Goal: Task Accomplishment & Management: Manage account settings

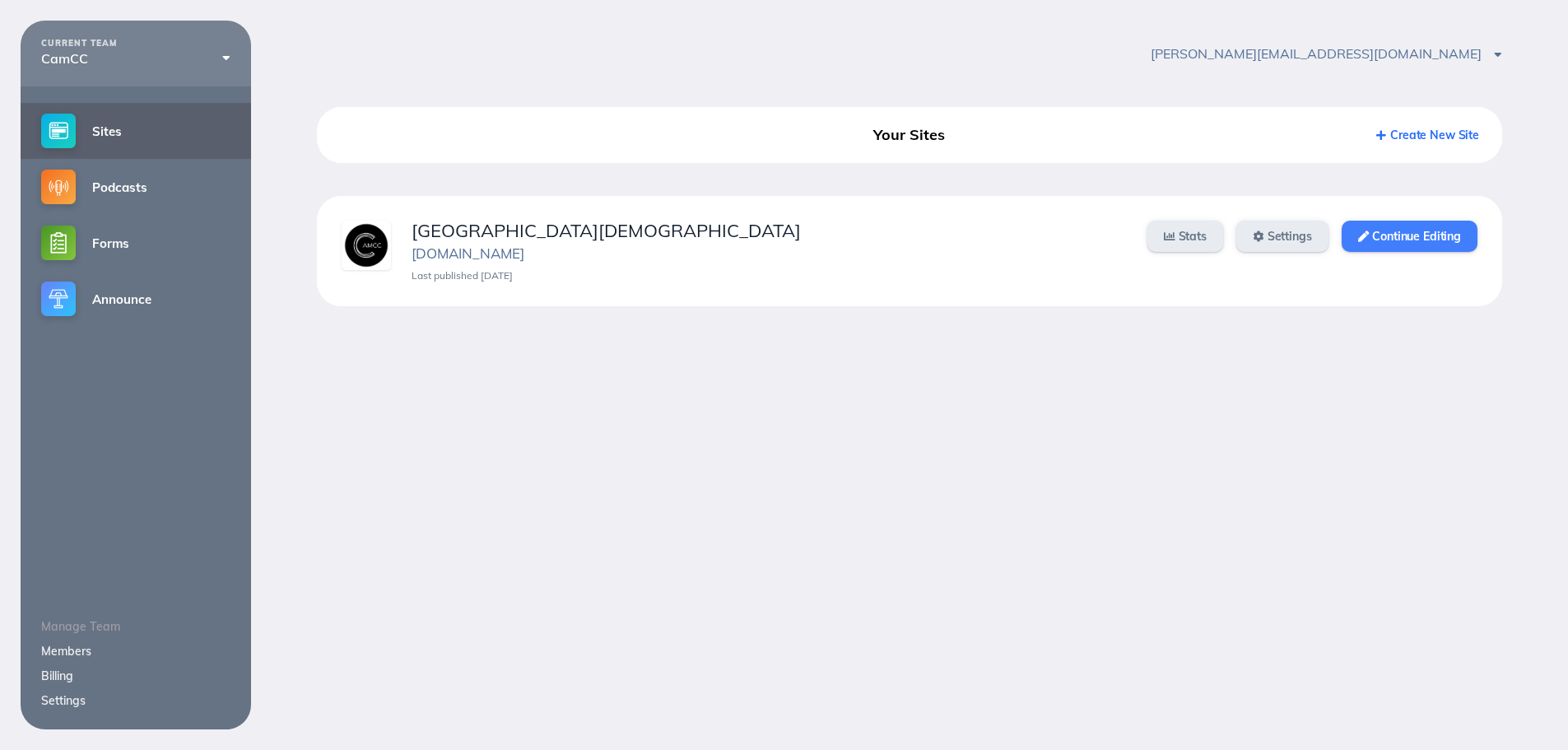
click at [1405, 229] on link "Continue Editing" at bounding box center [1409, 236] width 136 height 31
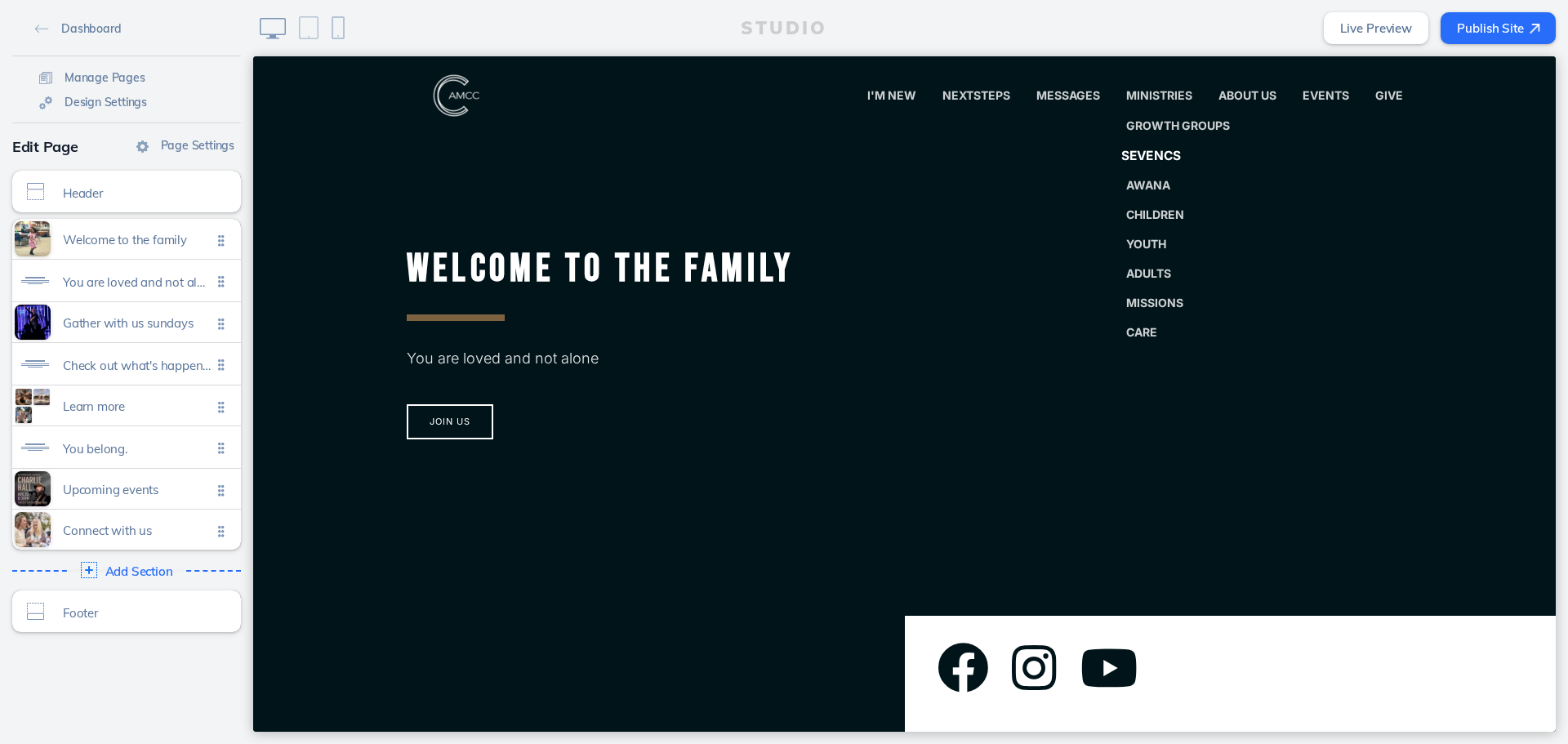
click at [1146, 151] on span "SevenCs" at bounding box center [1150, 155] width 60 height 15
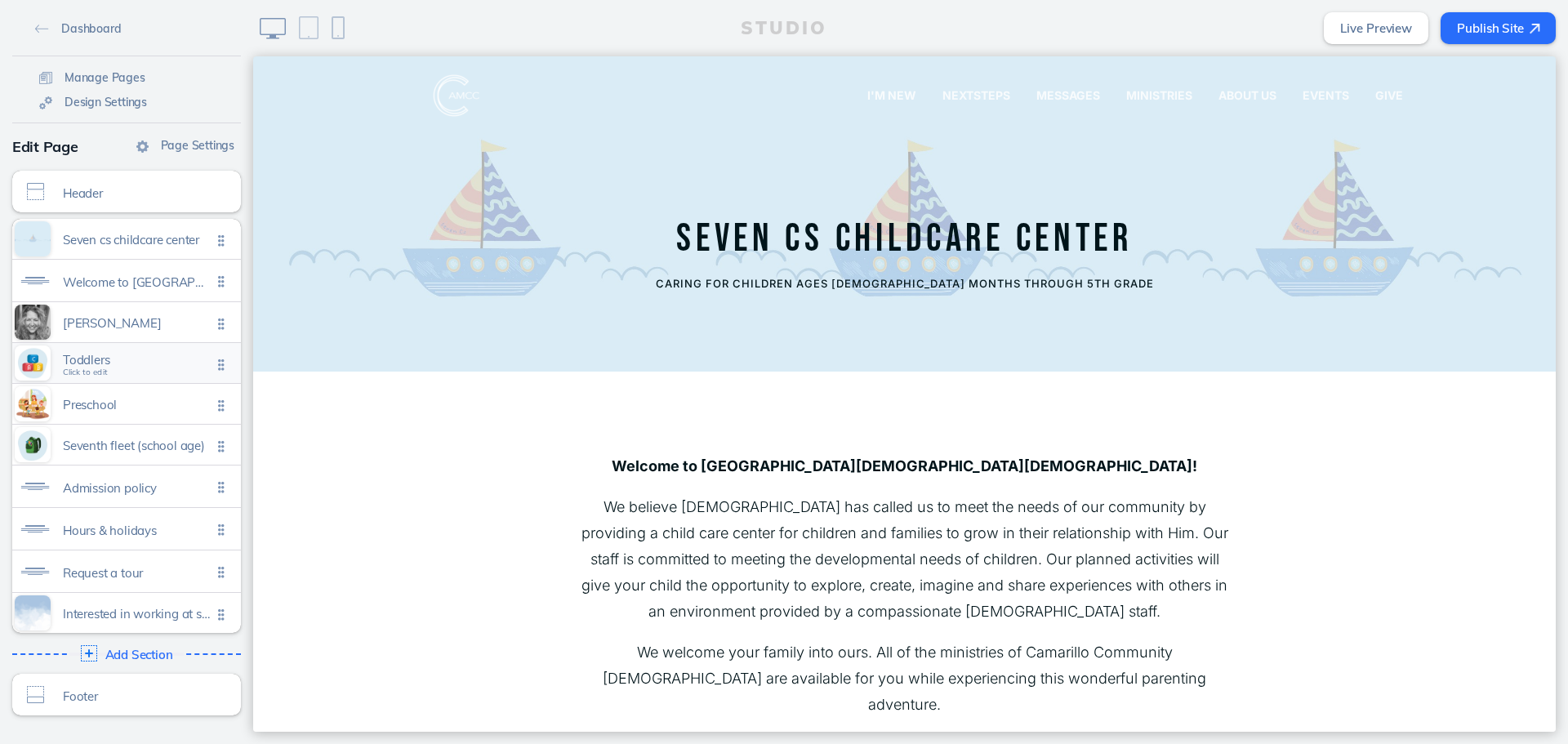
click at [123, 370] on span "Toddlers Click to edit" at bounding box center [137, 364] width 148 height 14
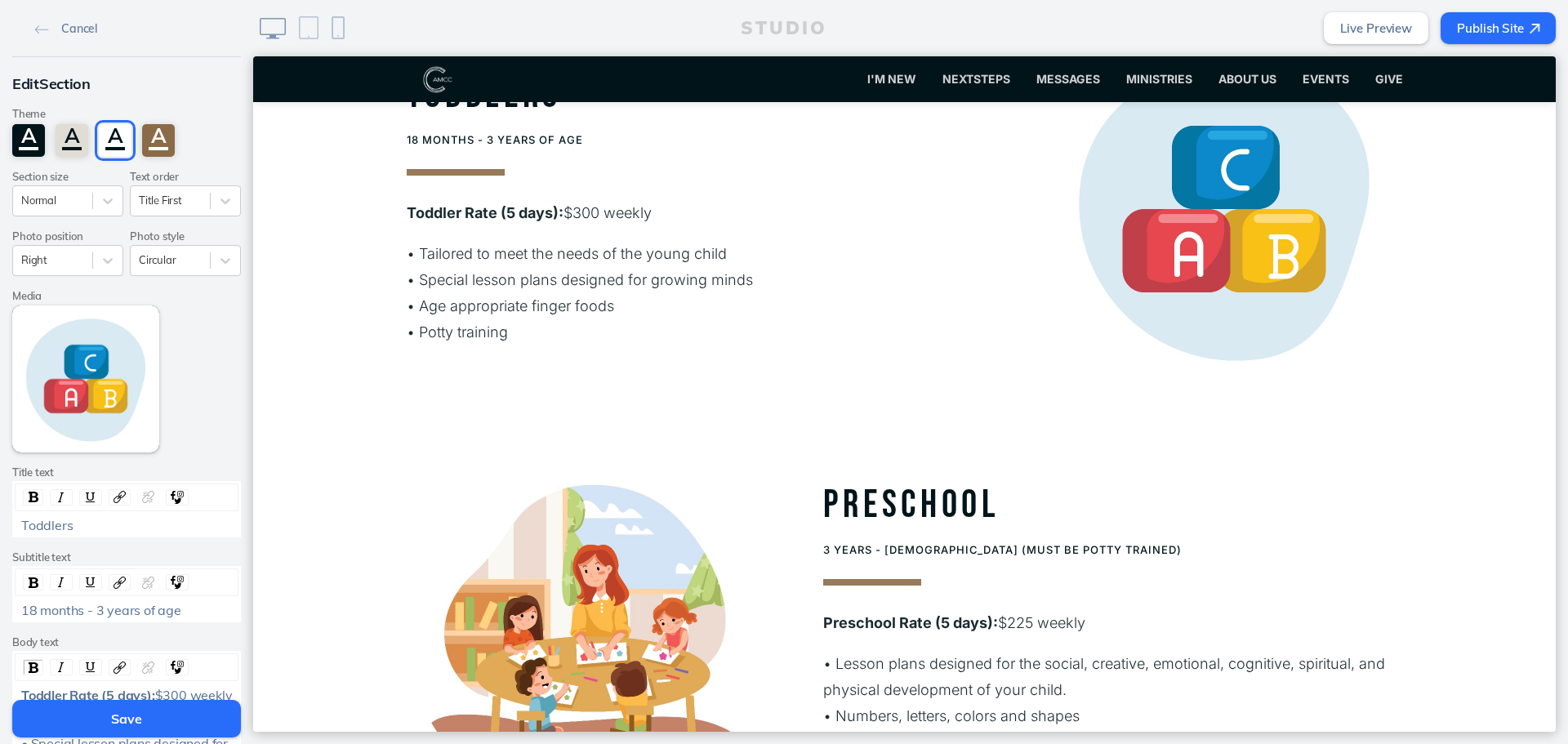
scroll to position [1716, 0]
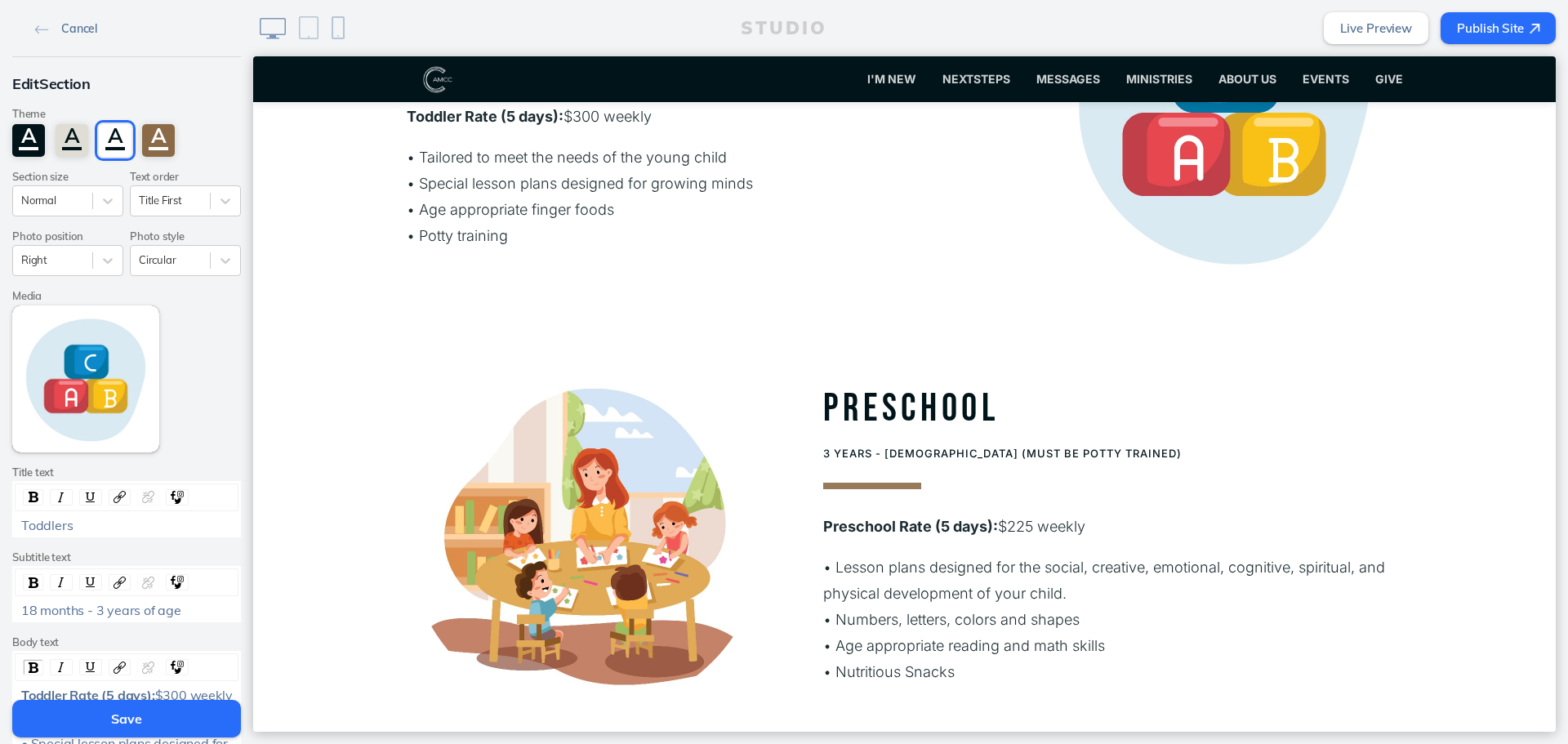
click at [86, 36] on link "Cancel" at bounding box center [66, 28] width 76 height 25
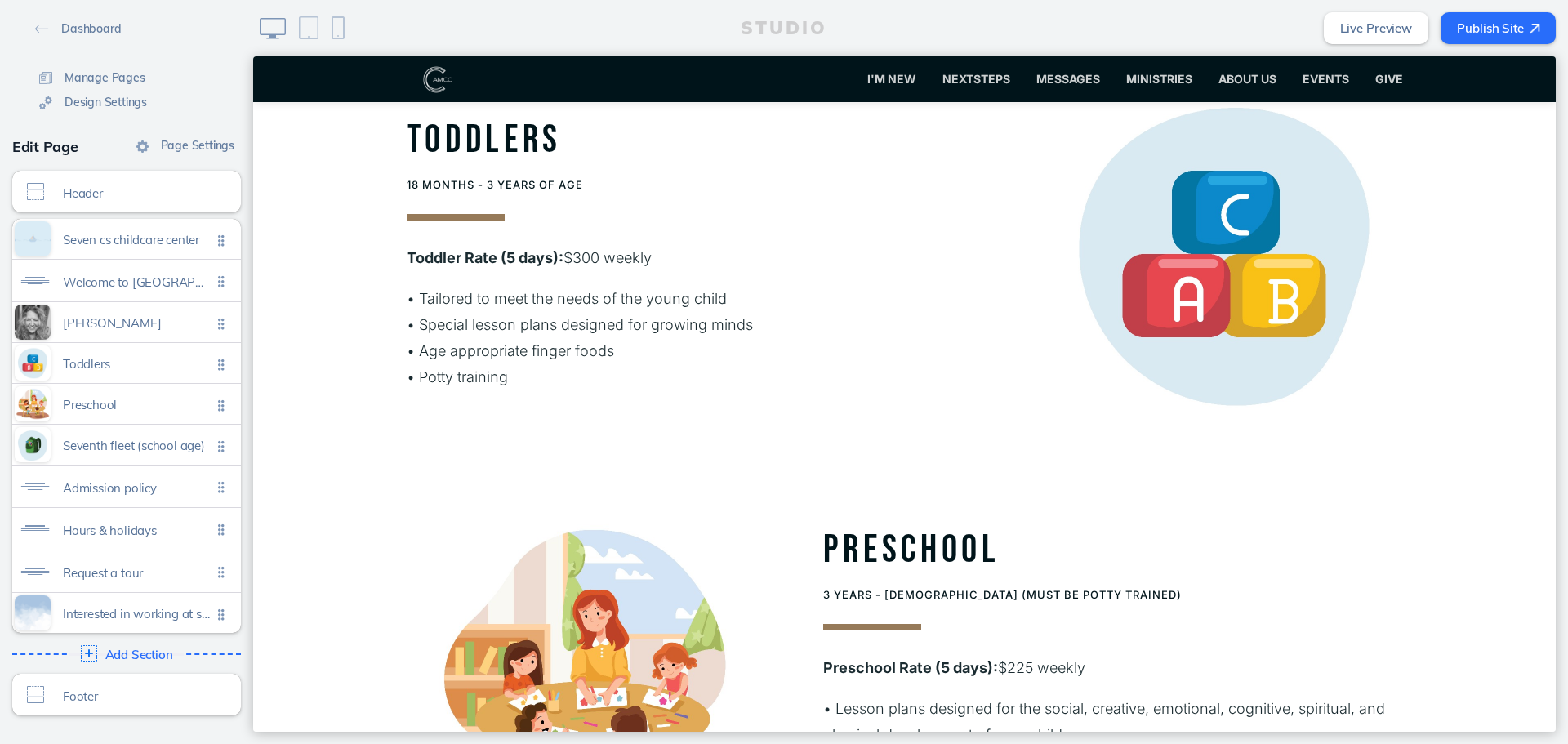
scroll to position [1798, 0]
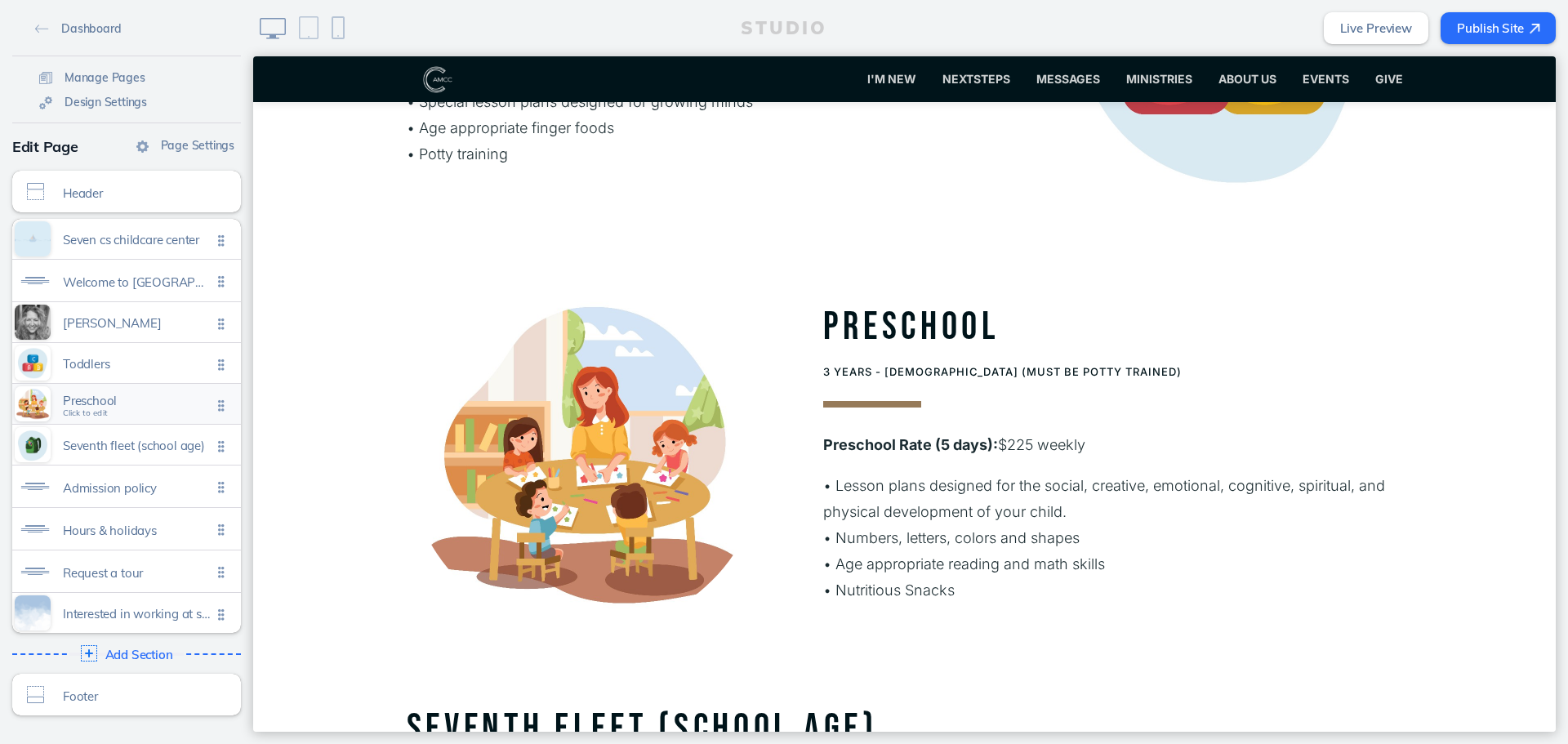
click at [131, 405] on span "Preschool" at bounding box center [137, 401] width 148 height 14
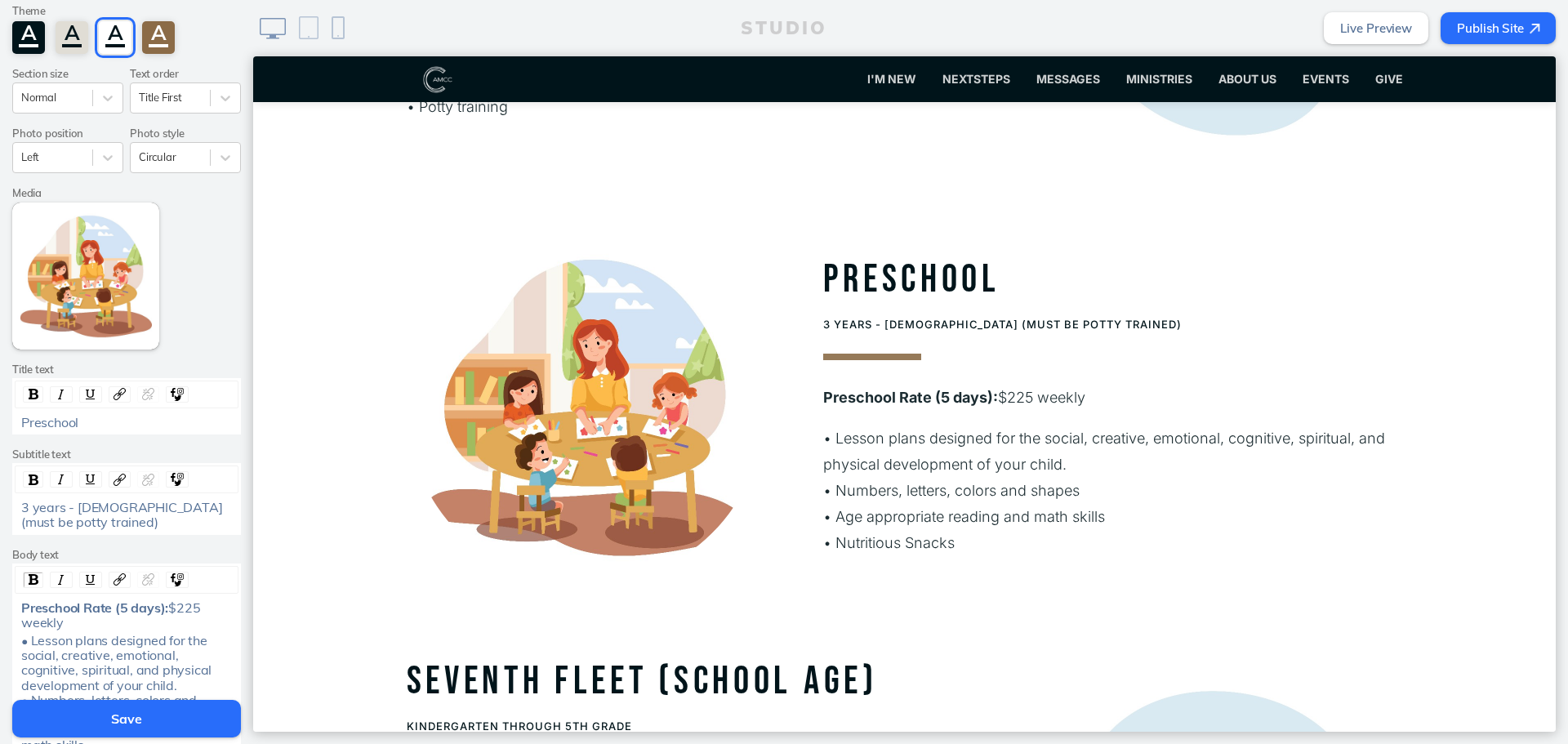
scroll to position [245, 0]
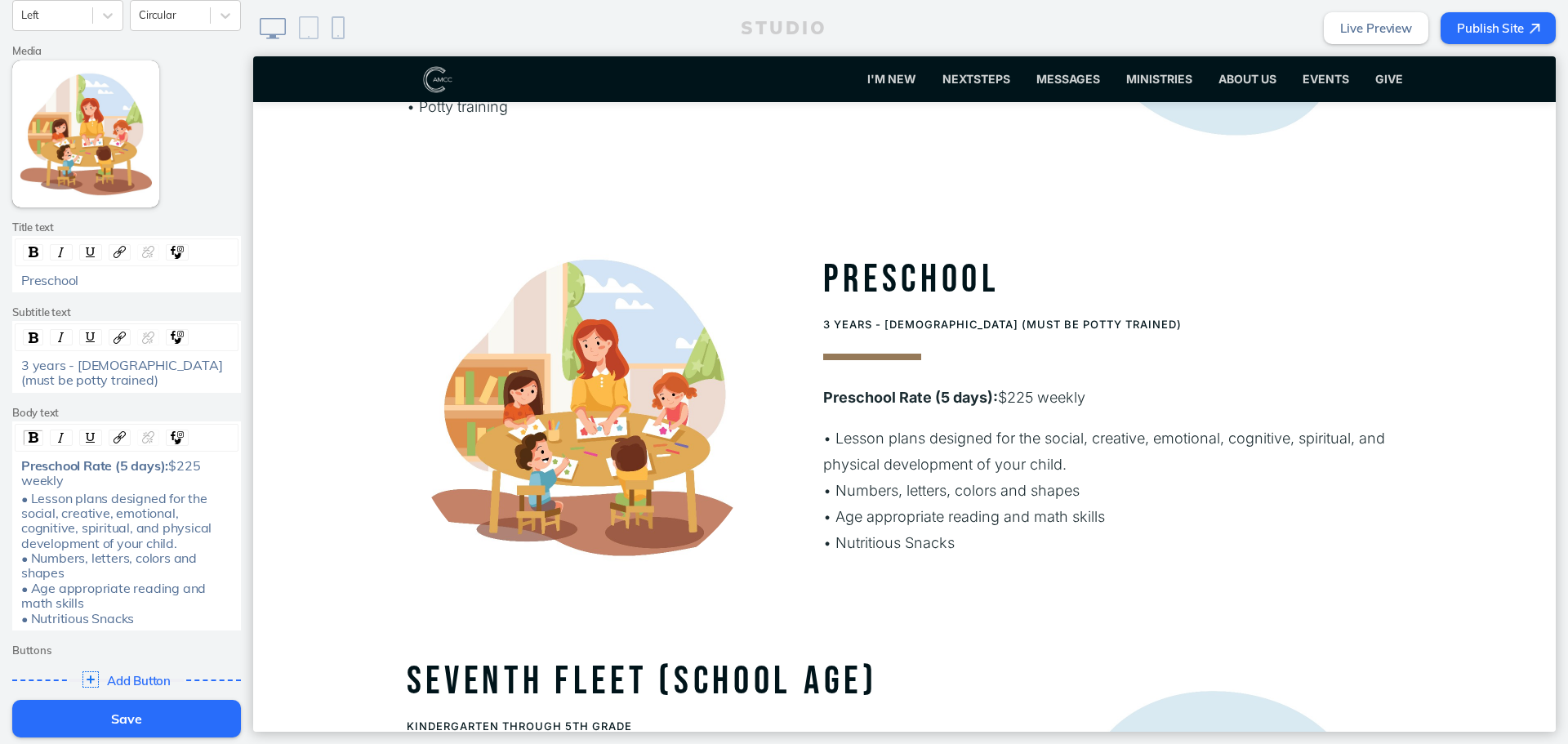
click at [198, 546] on div "• Lesson plans designed for the social, creative, emotional, cognitive, spiritu…" at bounding box center [127, 558] width 211 height 136
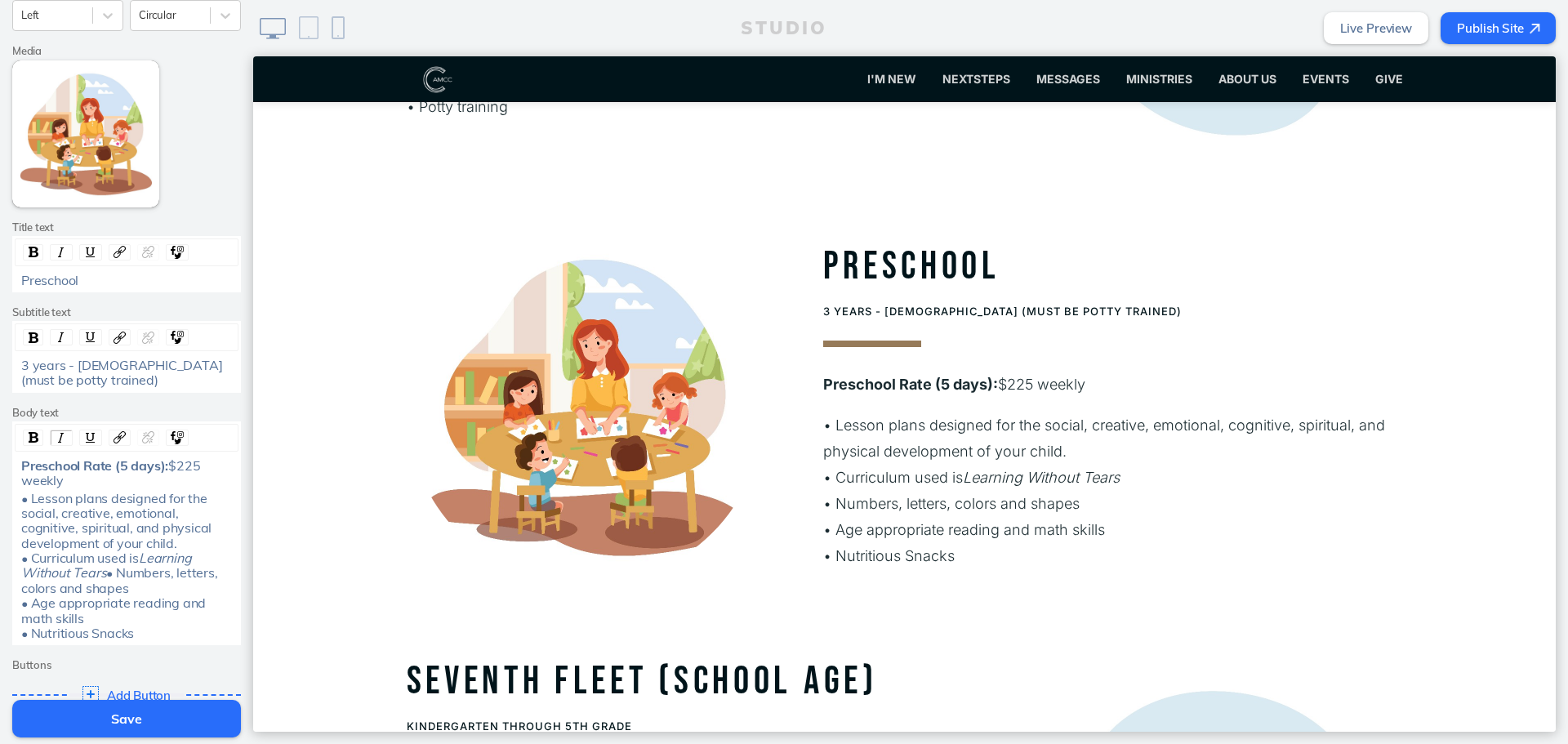
click at [160, 717] on button "Save" at bounding box center [126, 719] width 228 height 37
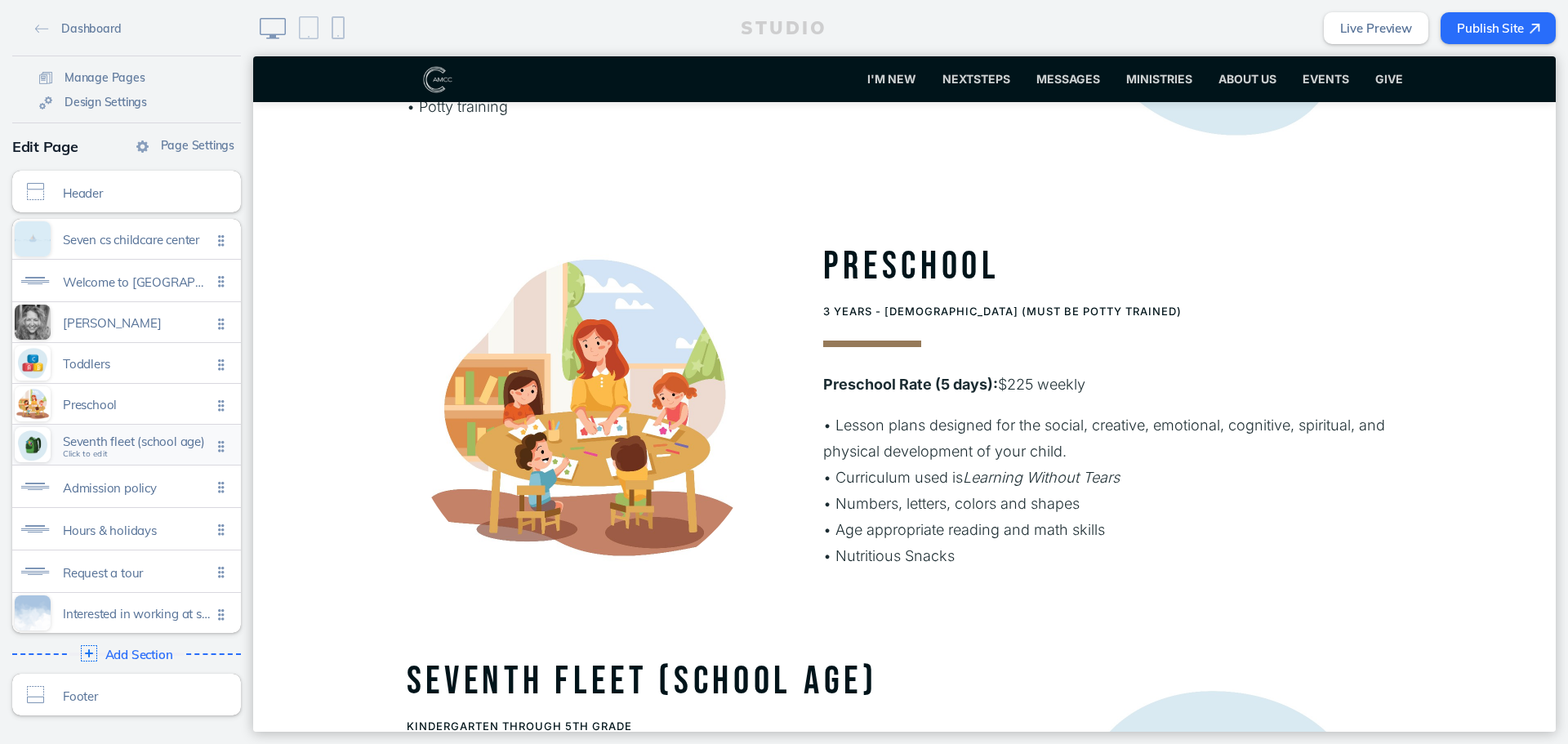
click at [143, 446] on span "Seventh fleet (school age)" at bounding box center [137, 442] width 148 height 14
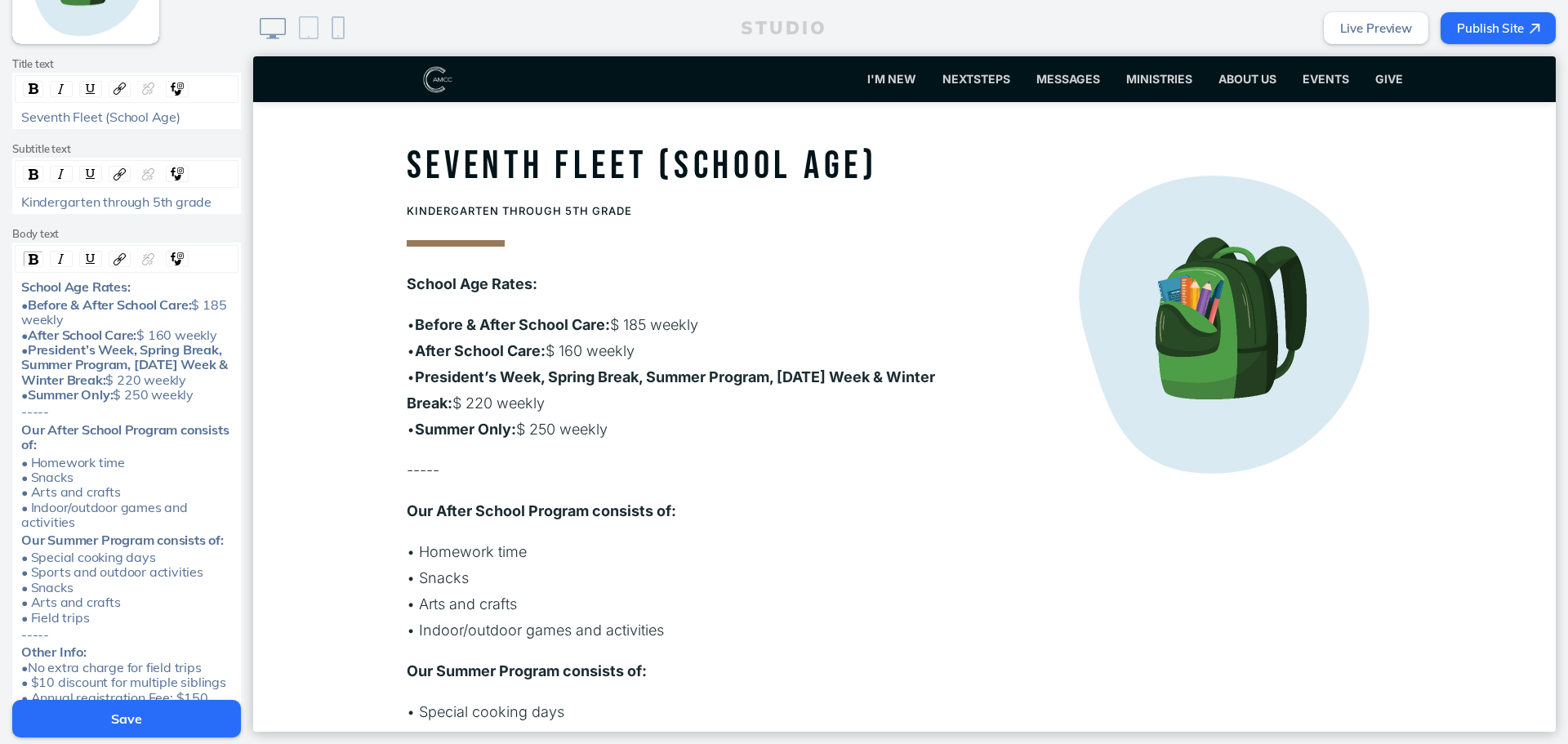
scroll to position [2433, 0]
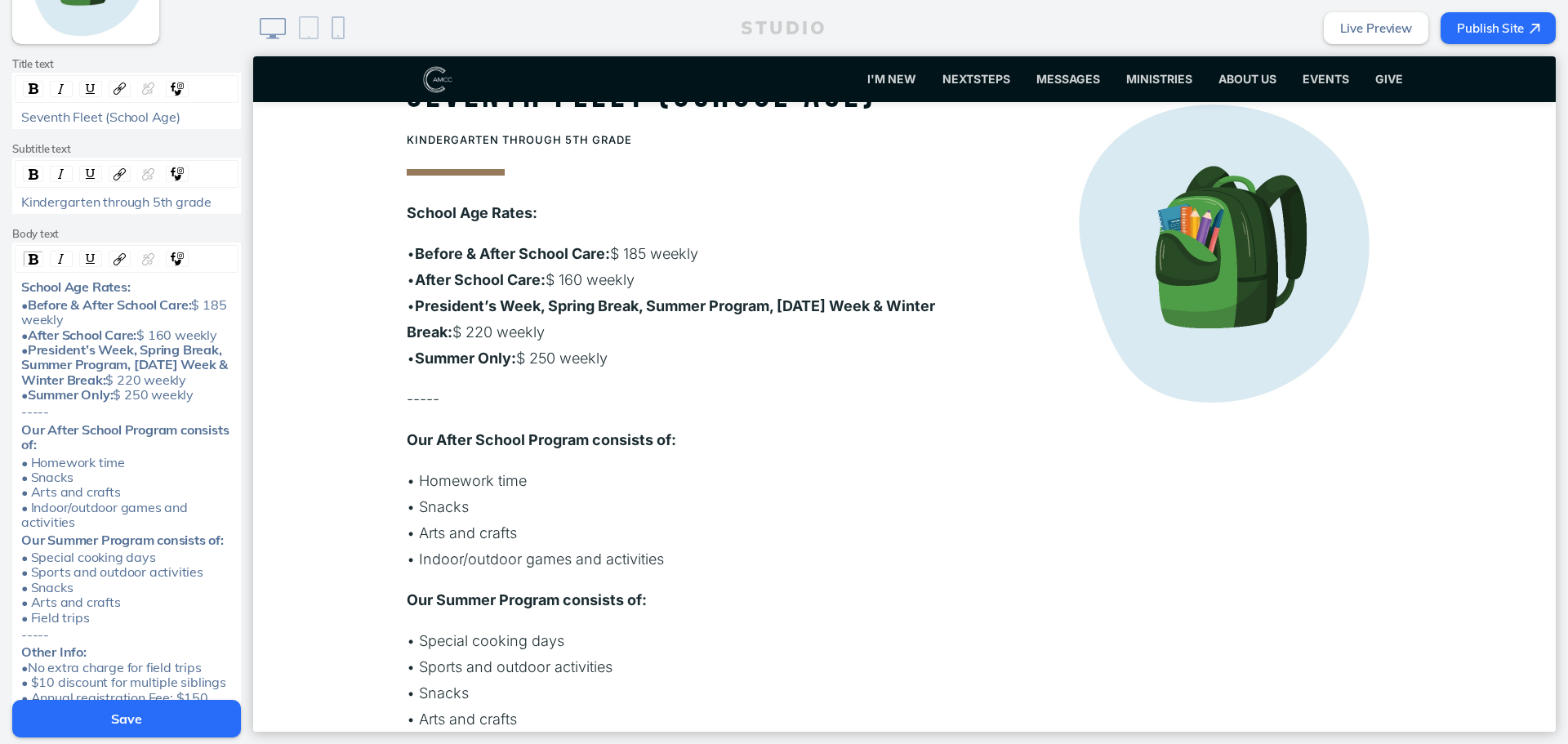
click at [15, 479] on div "• Homework time • Snacks • Arts and crafts • Indoor/outdoor games and activities" at bounding box center [126, 492] width 223 height 76
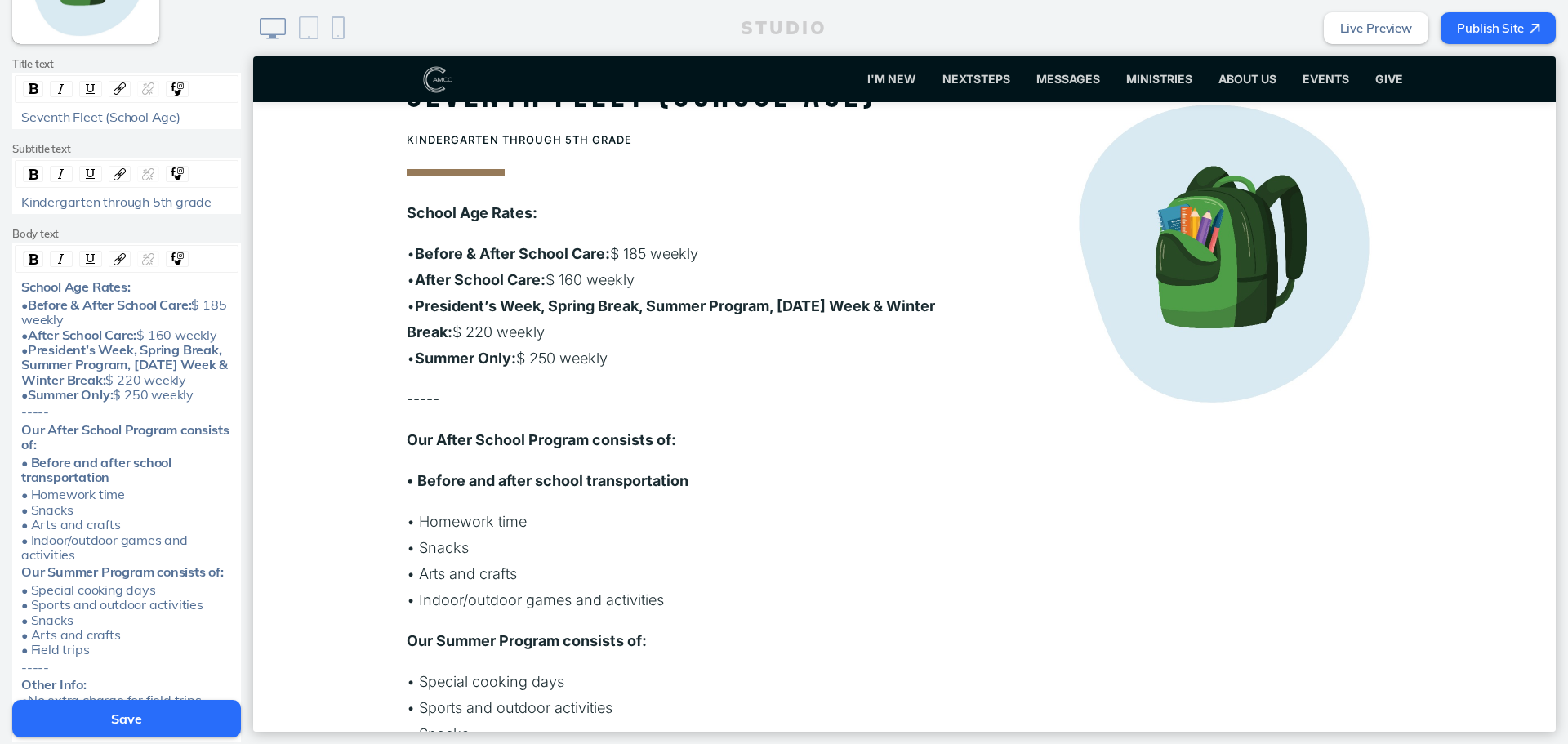
click at [21, 511] on span "• Homework time • Snacks • Arts and crafts • Indoor/outdoor games and activities" at bounding box center [106, 524] width 170 height 76
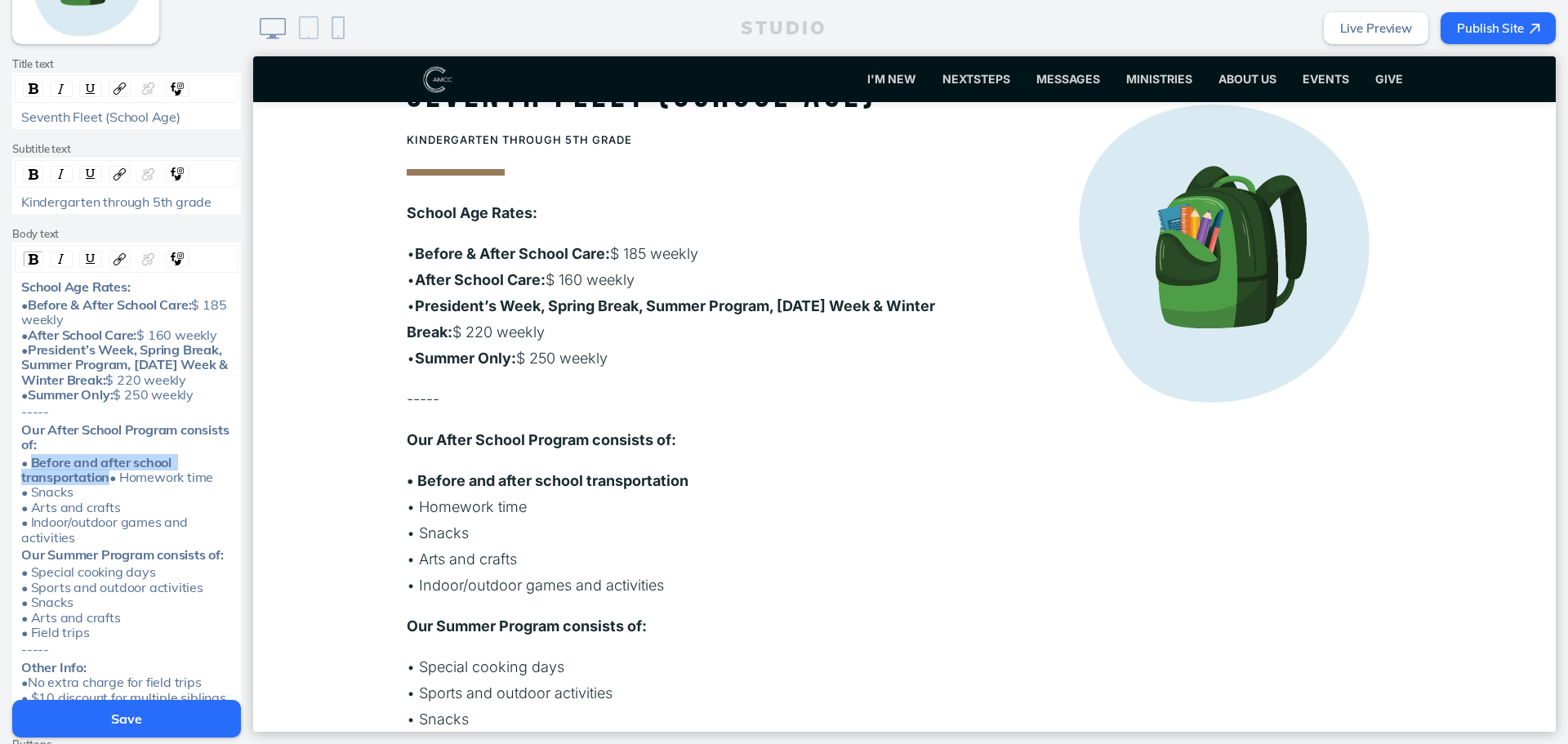
drag, startPoint x: 114, startPoint y: 491, endPoint x: 28, endPoint y: 482, distance: 86.5
click at [28, 482] on div "• Before and after school transportation • Homework time • Snacks • Arts and cr…" at bounding box center [127, 500] width 211 height 90
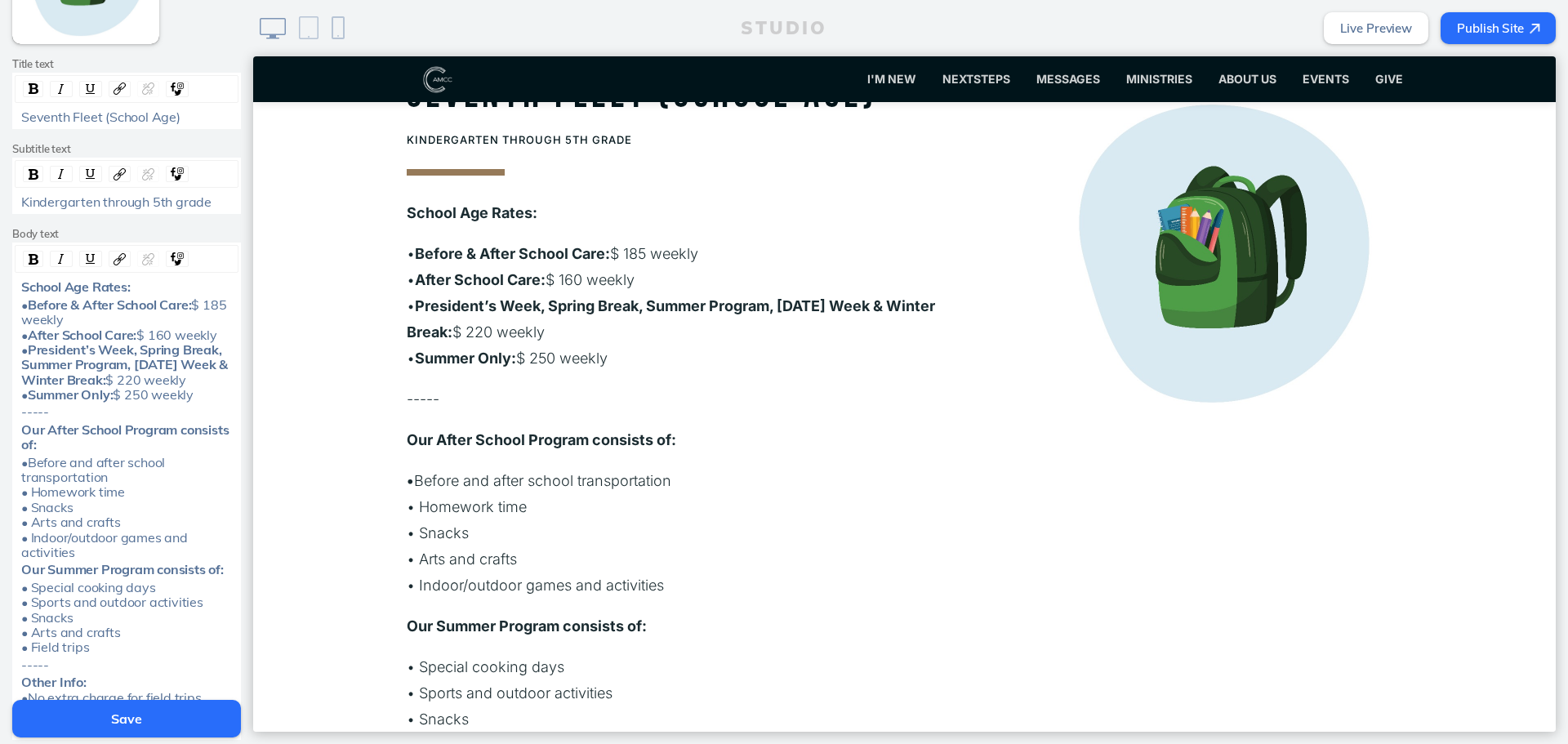
click at [650, 509] on p "• Before and after school transportation • Homework time • Snacks • Arts and cr…" at bounding box center [696, 533] width 580 height 131
click at [212, 718] on button "Save" at bounding box center [126, 719] width 228 height 37
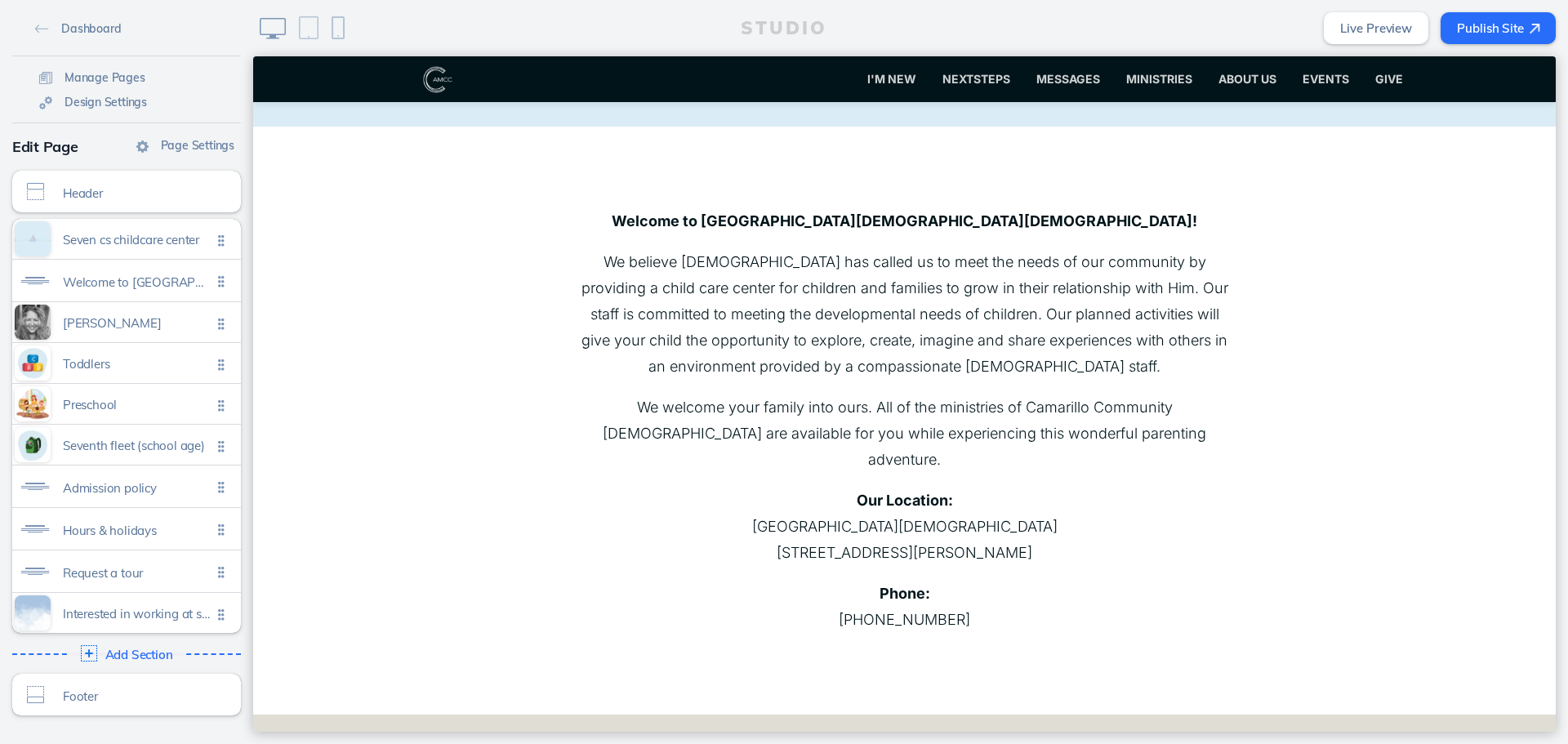
scroll to position [0, 0]
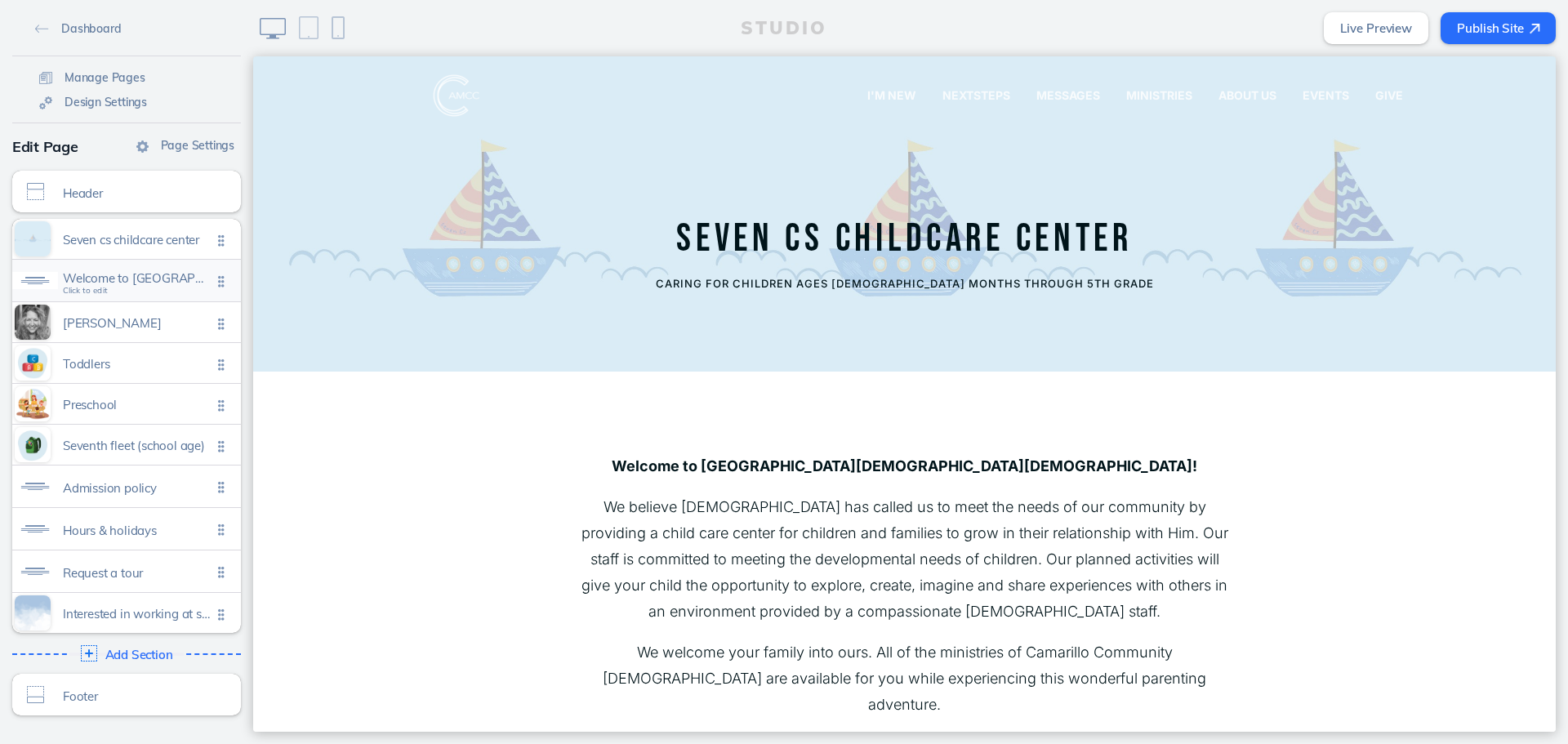
click at [137, 285] on span "Welcome to camarillo community church christian child care center! we believe g…" at bounding box center [137, 278] width 148 height 14
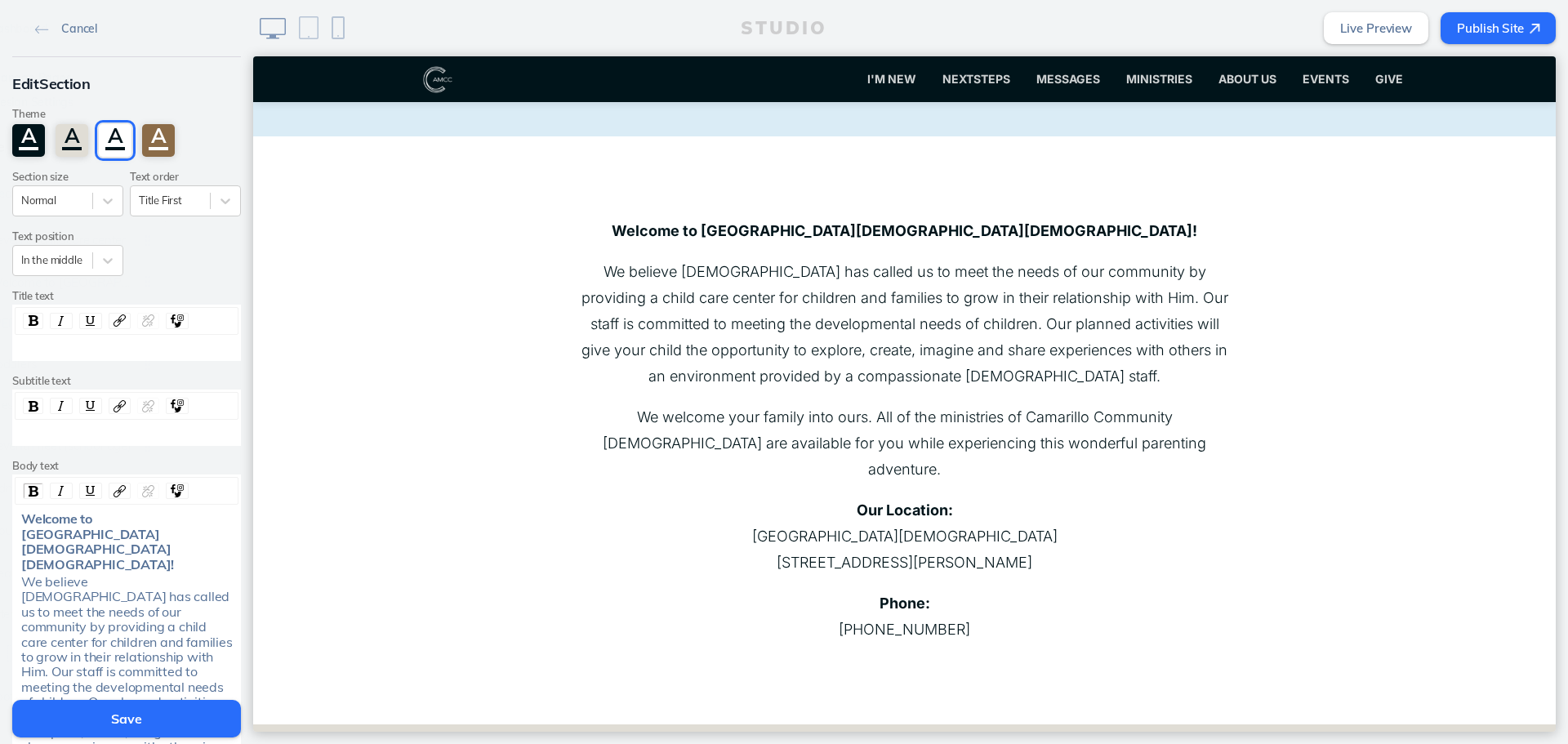
scroll to position [237, 0]
click at [157, 589] on span "We believe God has called us to meet the needs of our community by providing a …" at bounding box center [128, 686] width 214 height 227
click at [158, 598] on span "We believe God has called us to meet the needs of our community by providing a …" at bounding box center [128, 686] width 214 height 227
click at [36, 26] on img at bounding box center [43, 29] width 14 height 9
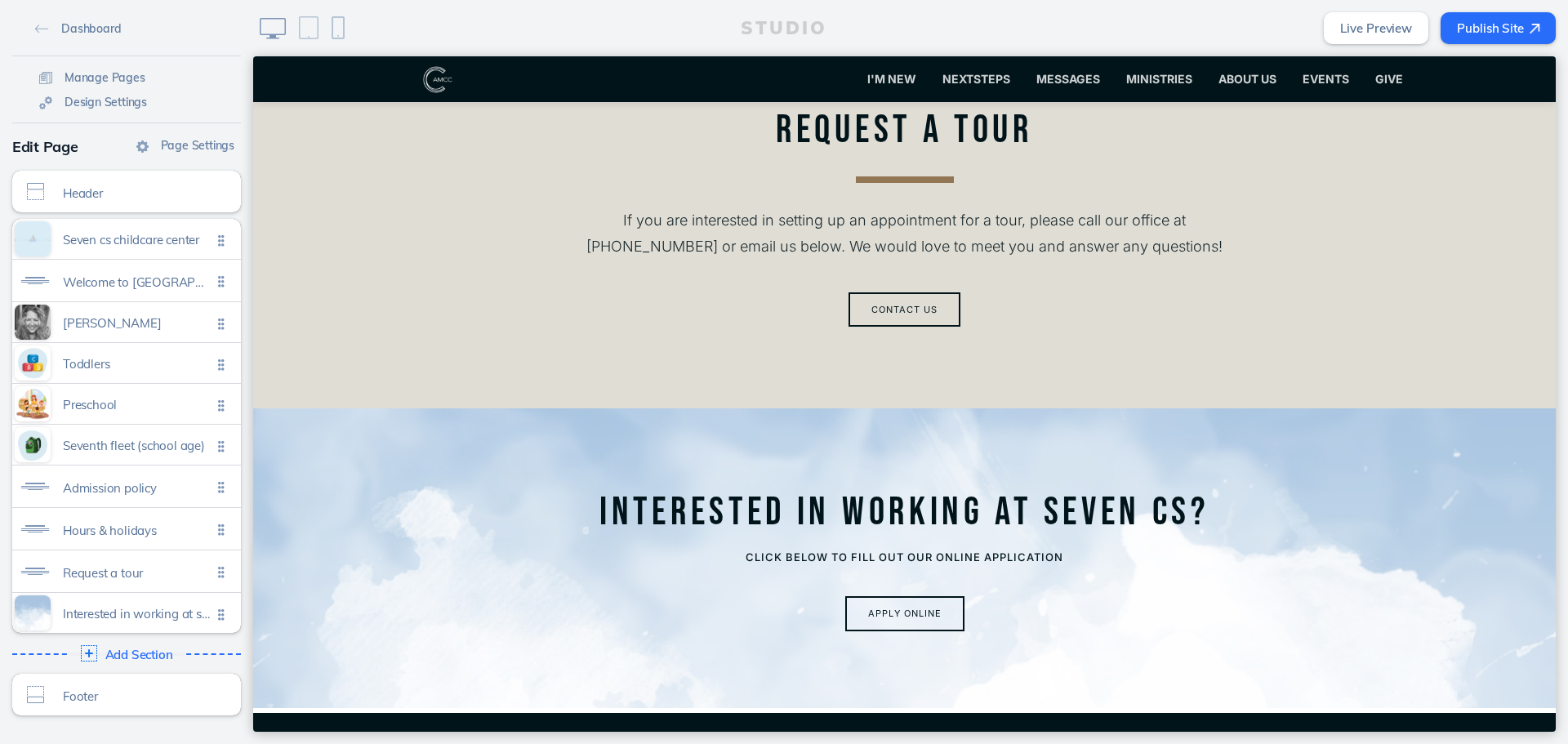
scroll to position [4568, 0]
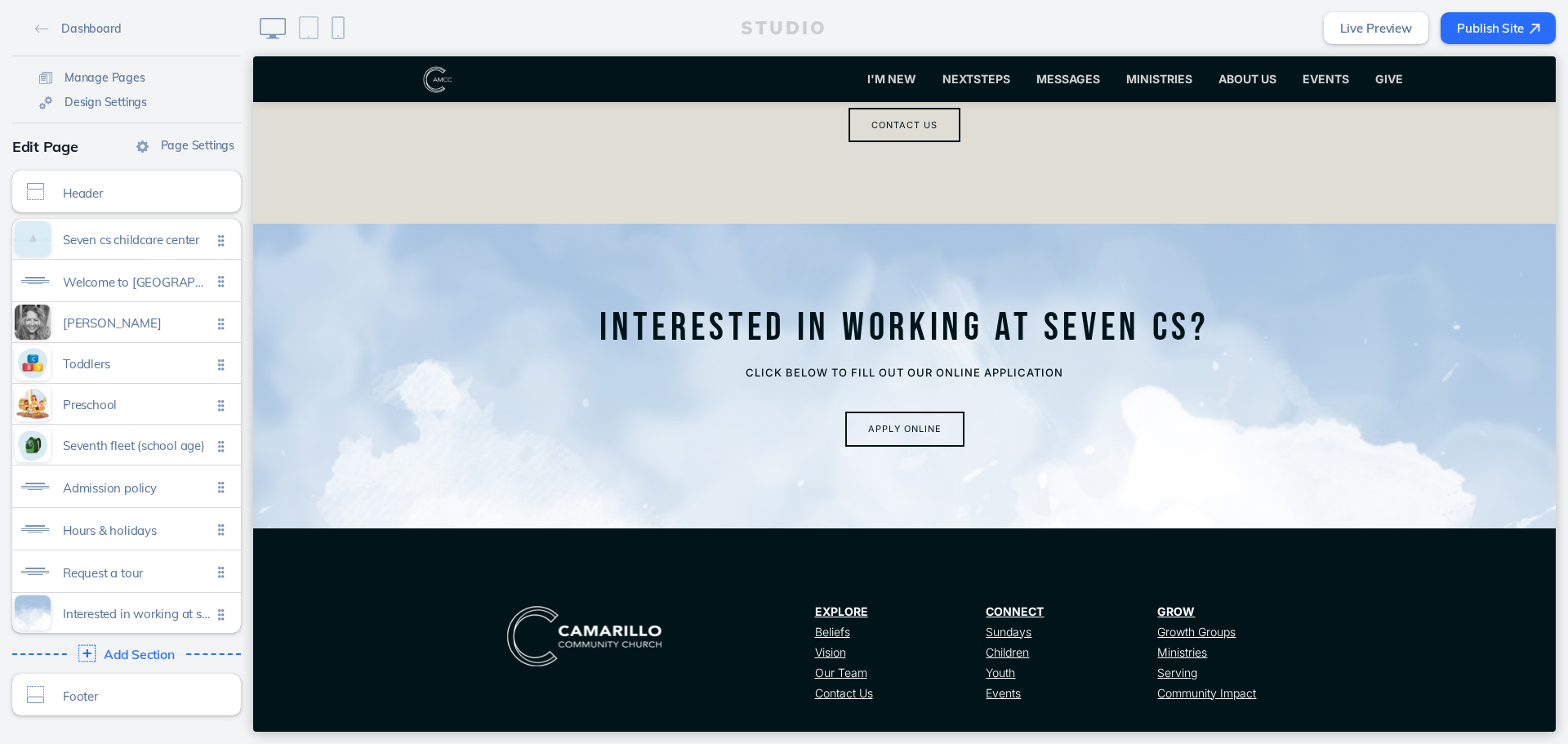
click at [119, 652] on span "Add Section" at bounding box center [139, 655] width 71 height 15
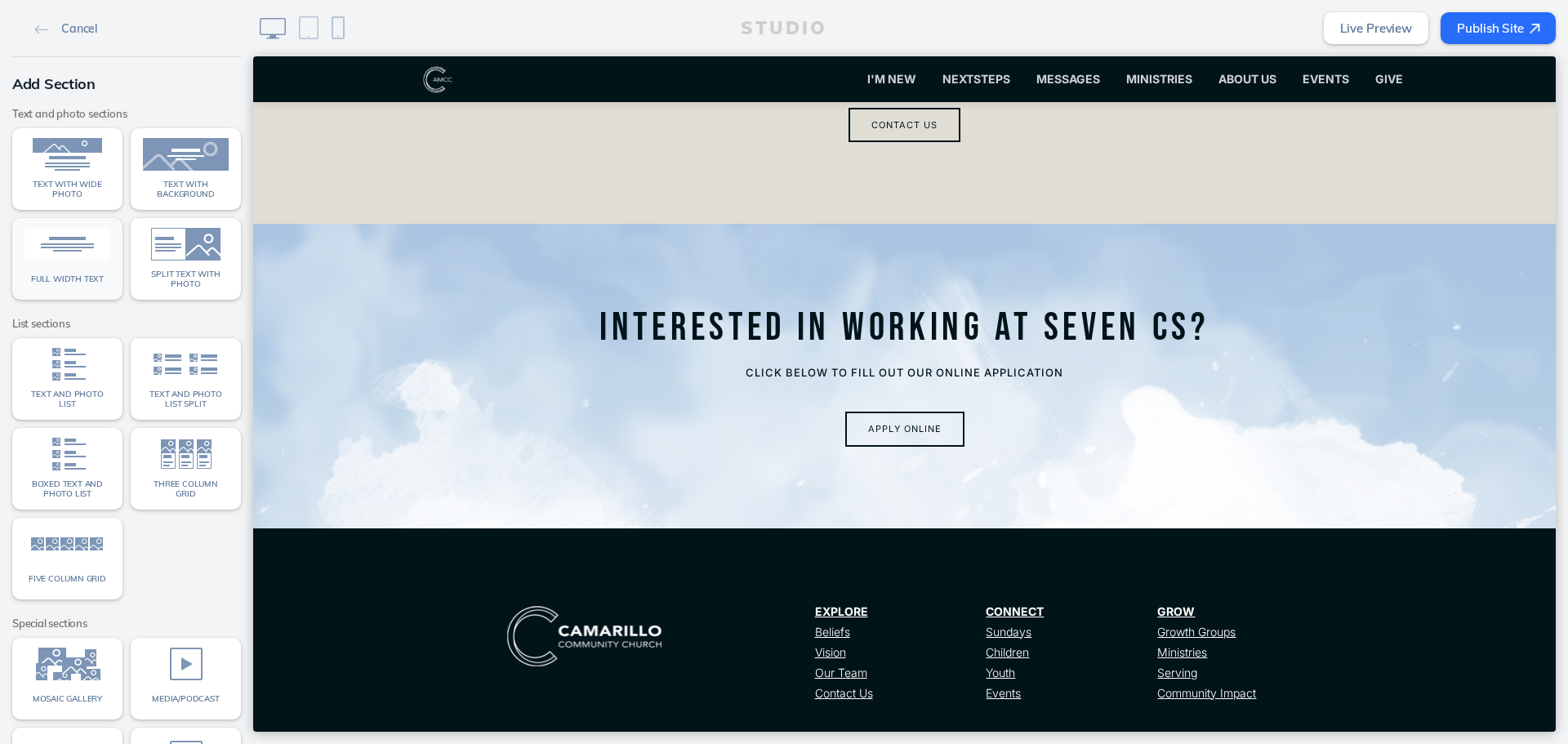
click at [102, 242] on img at bounding box center [68, 244] width 86 height 33
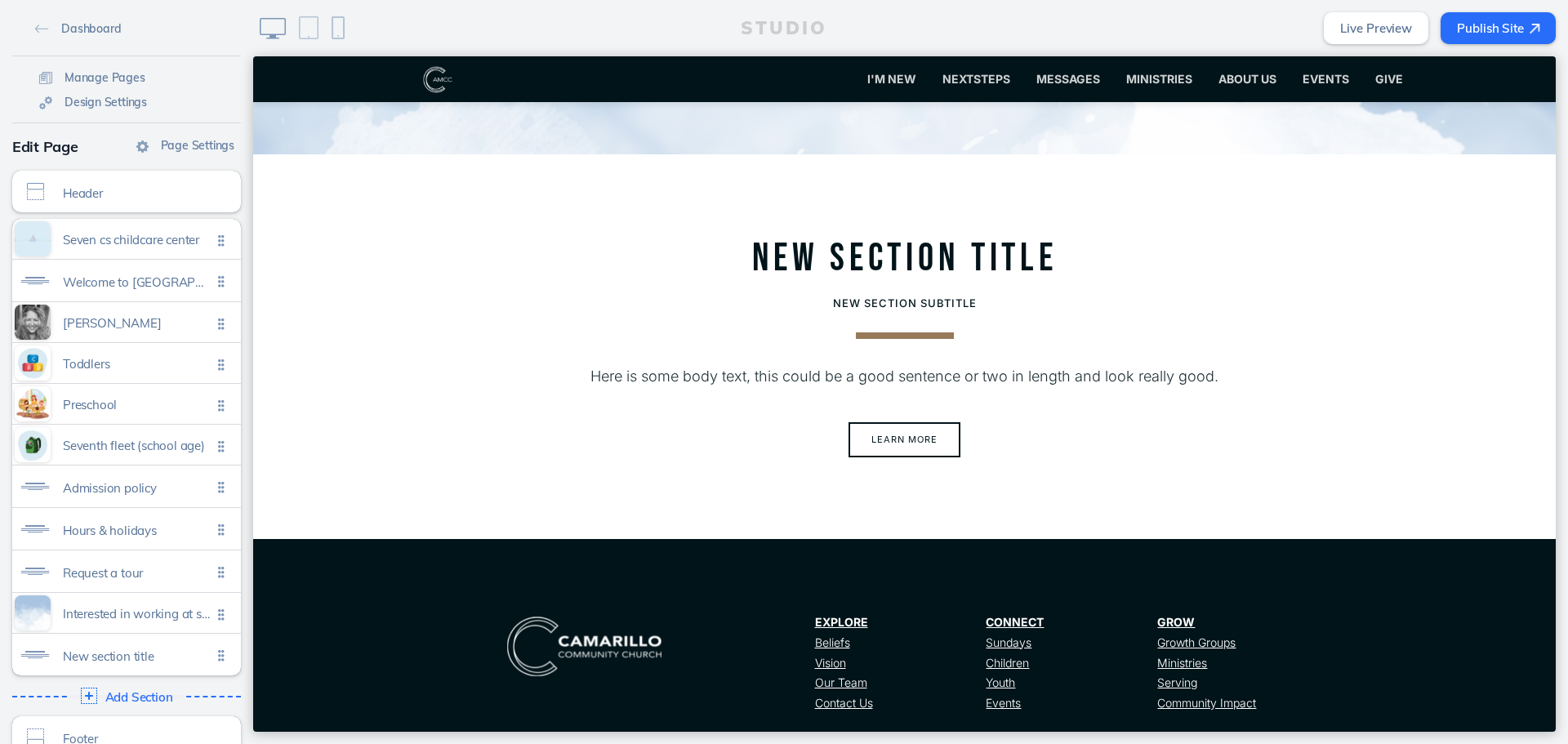
scroll to position [4452, 0]
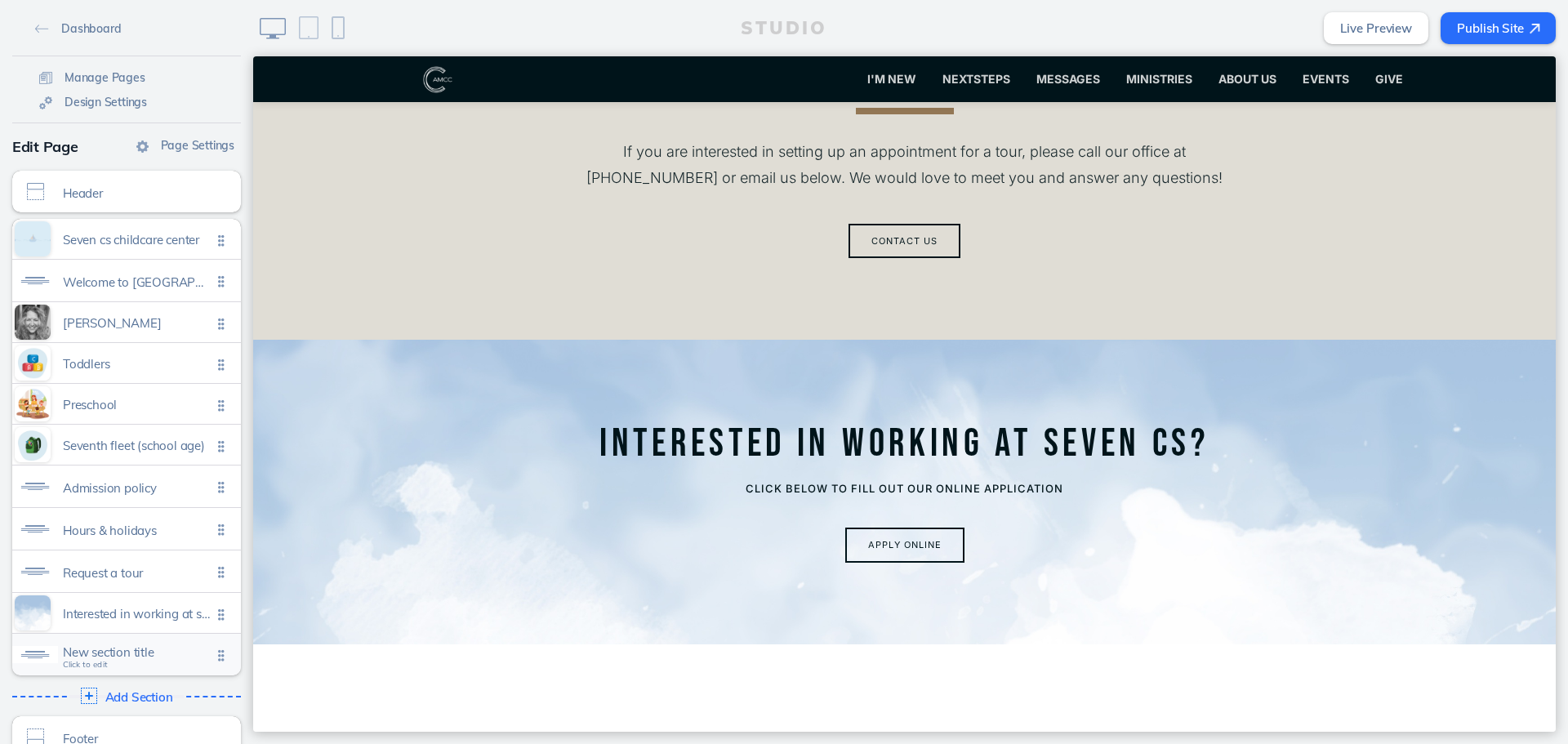
click at [131, 665] on div "New section title Click to edit" at bounding box center [126, 654] width 228 height 42
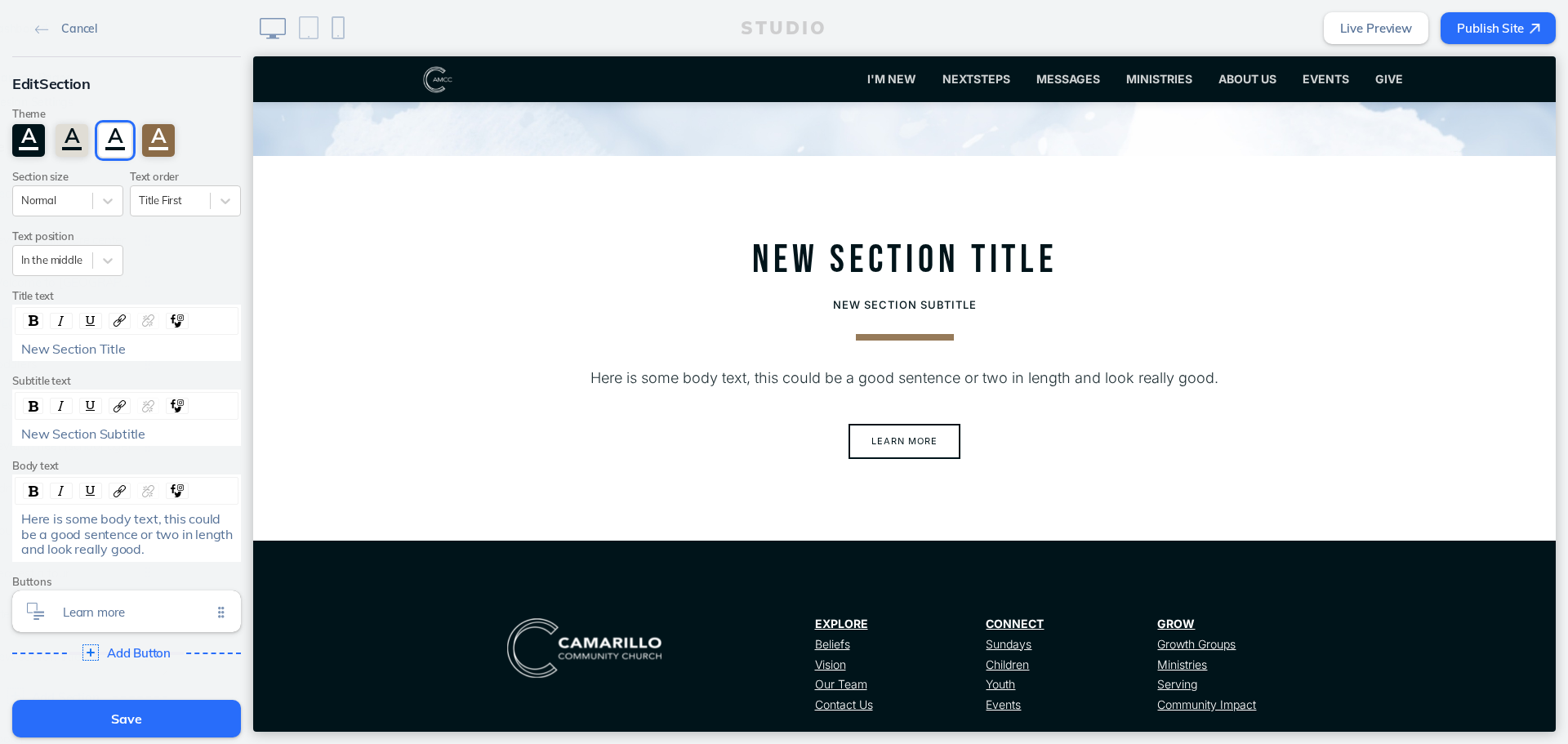
scroll to position [4942, 0]
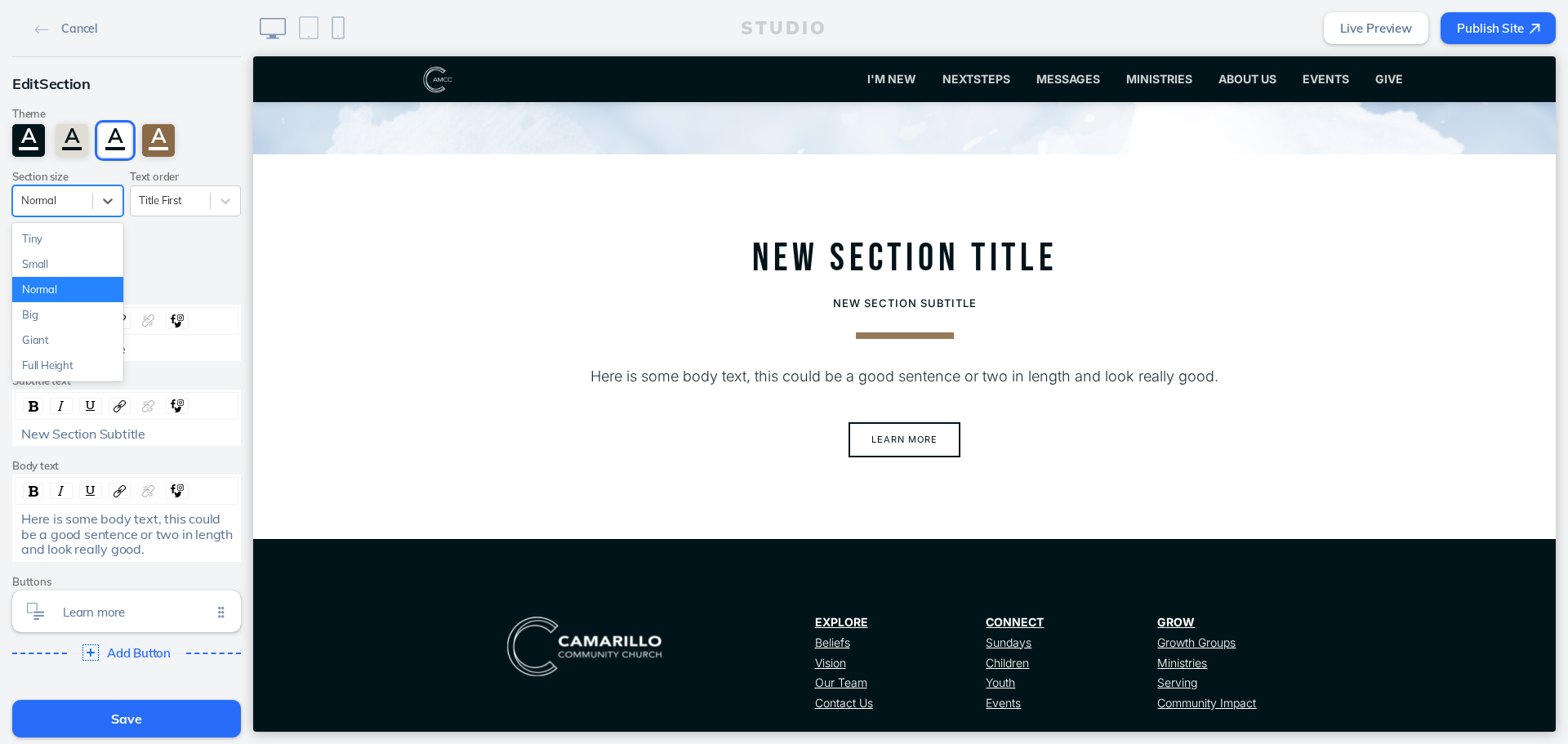
click at [86, 203] on div "Normal" at bounding box center [52, 200] width 79 height 22
click at [73, 243] on div "Tiny" at bounding box center [68, 239] width 111 height 25
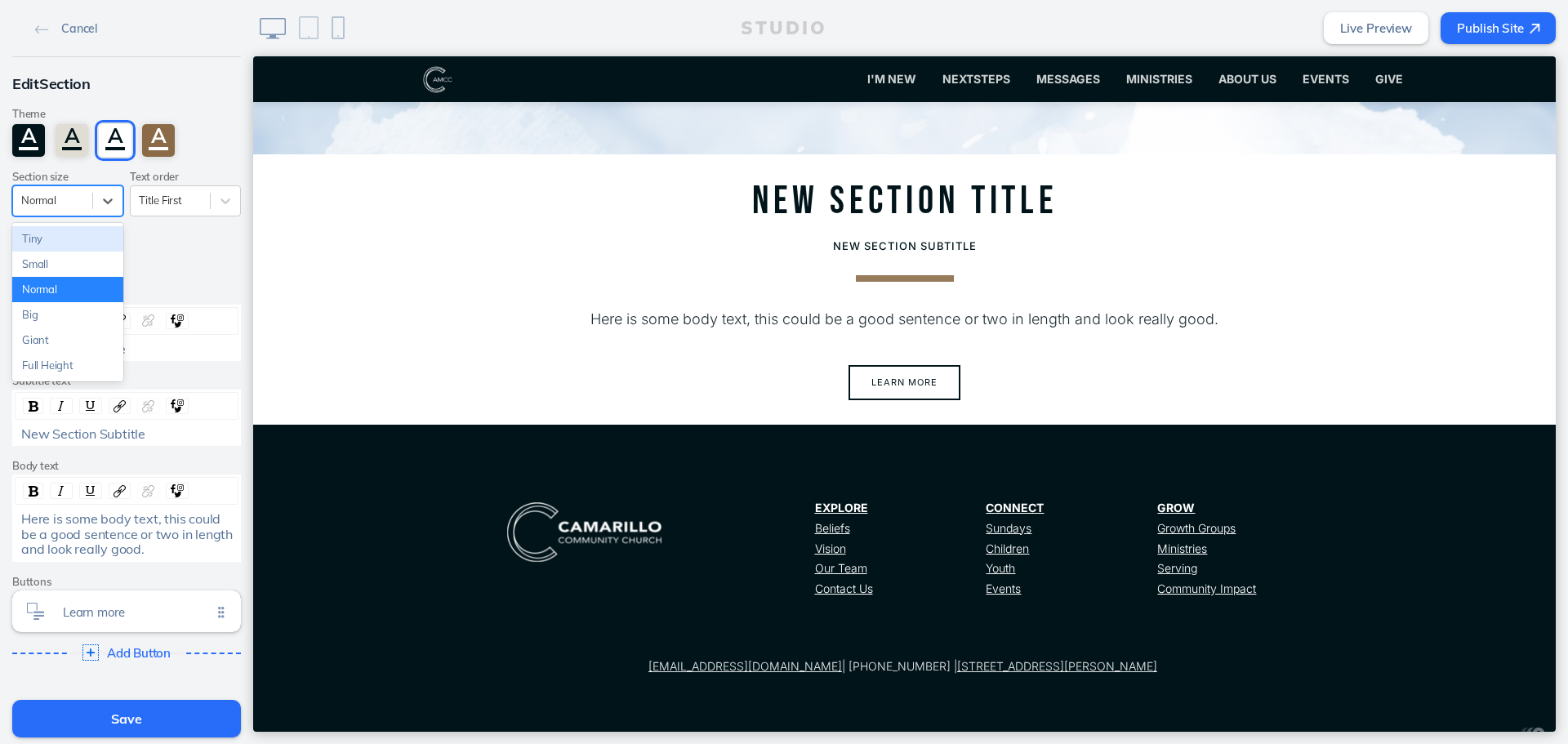
scroll to position [4916, 0]
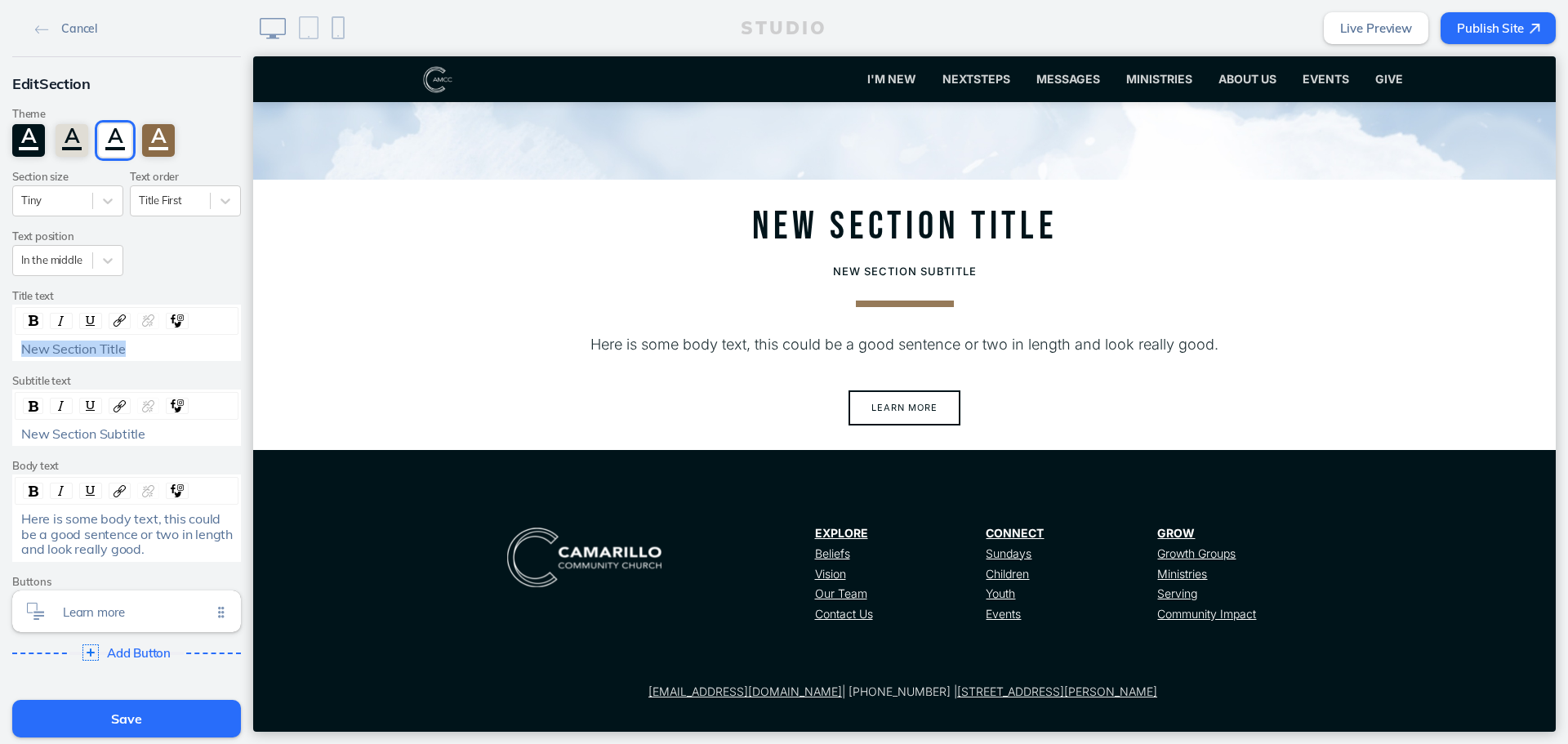
drag, startPoint x: 160, startPoint y: 342, endPoint x: 18, endPoint y: 340, distance: 142.0
click at [18, 340] on div "New Section Title" at bounding box center [127, 349] width 224 height 20
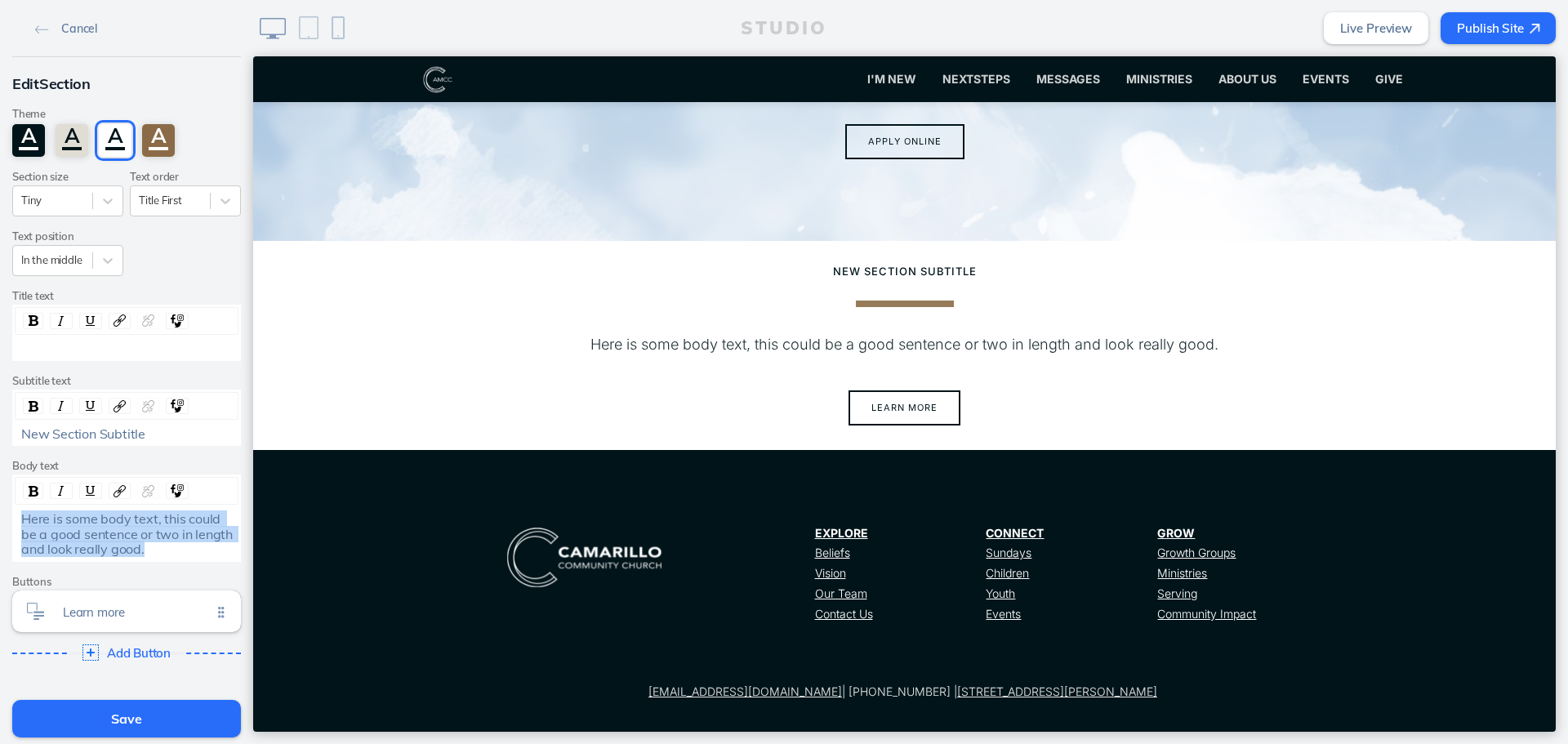
drag, startPoint x: 185, startPoint y: 551, endPoint x: -4, endPoint y: 505, distance: 194.5
click at [0, 505] on html "Cancel Edit Section Theme A A A A Section size Tiny Text order Title First Text…" at bounding box center [784, 372] width 1568 height 744
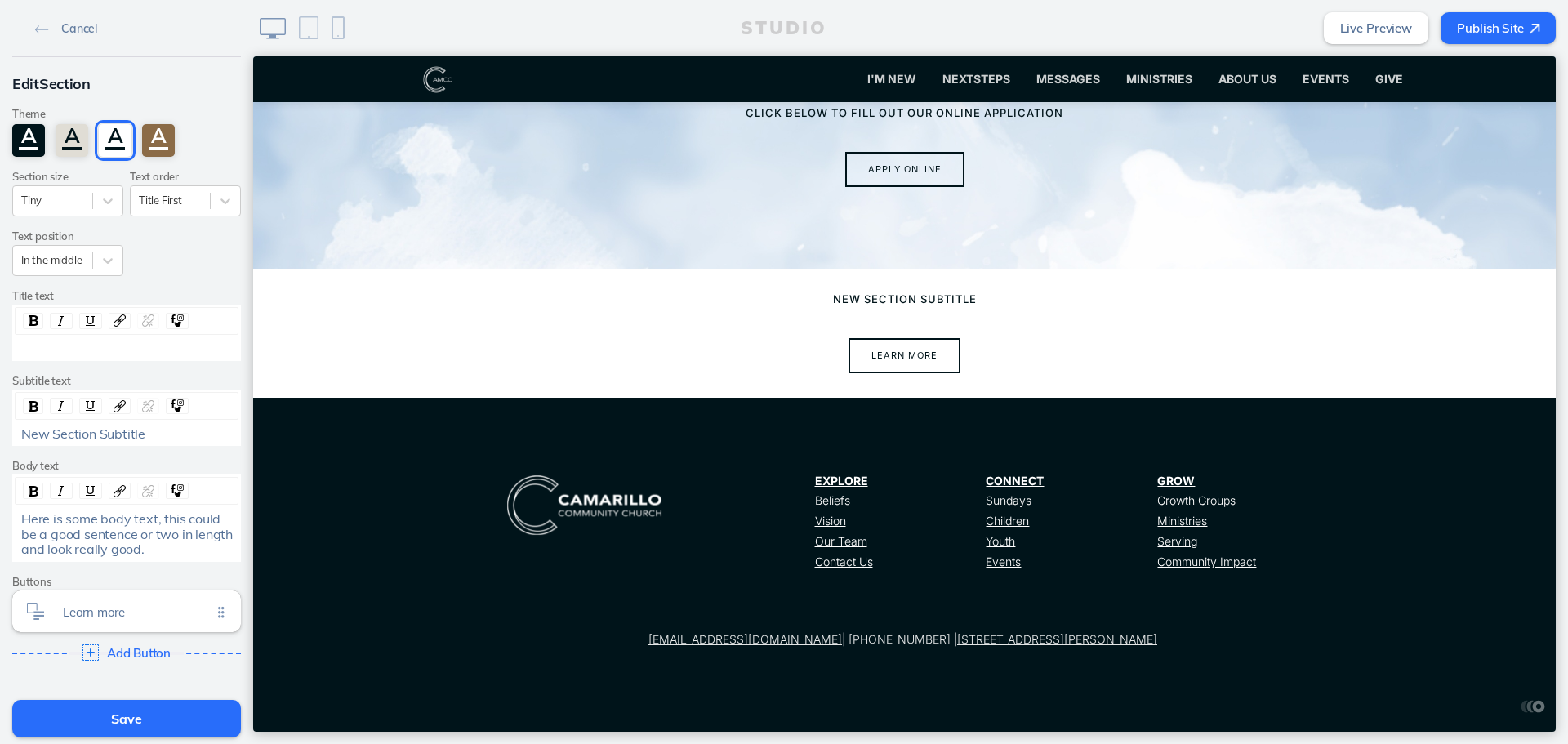
scroll to position [4775, 0]
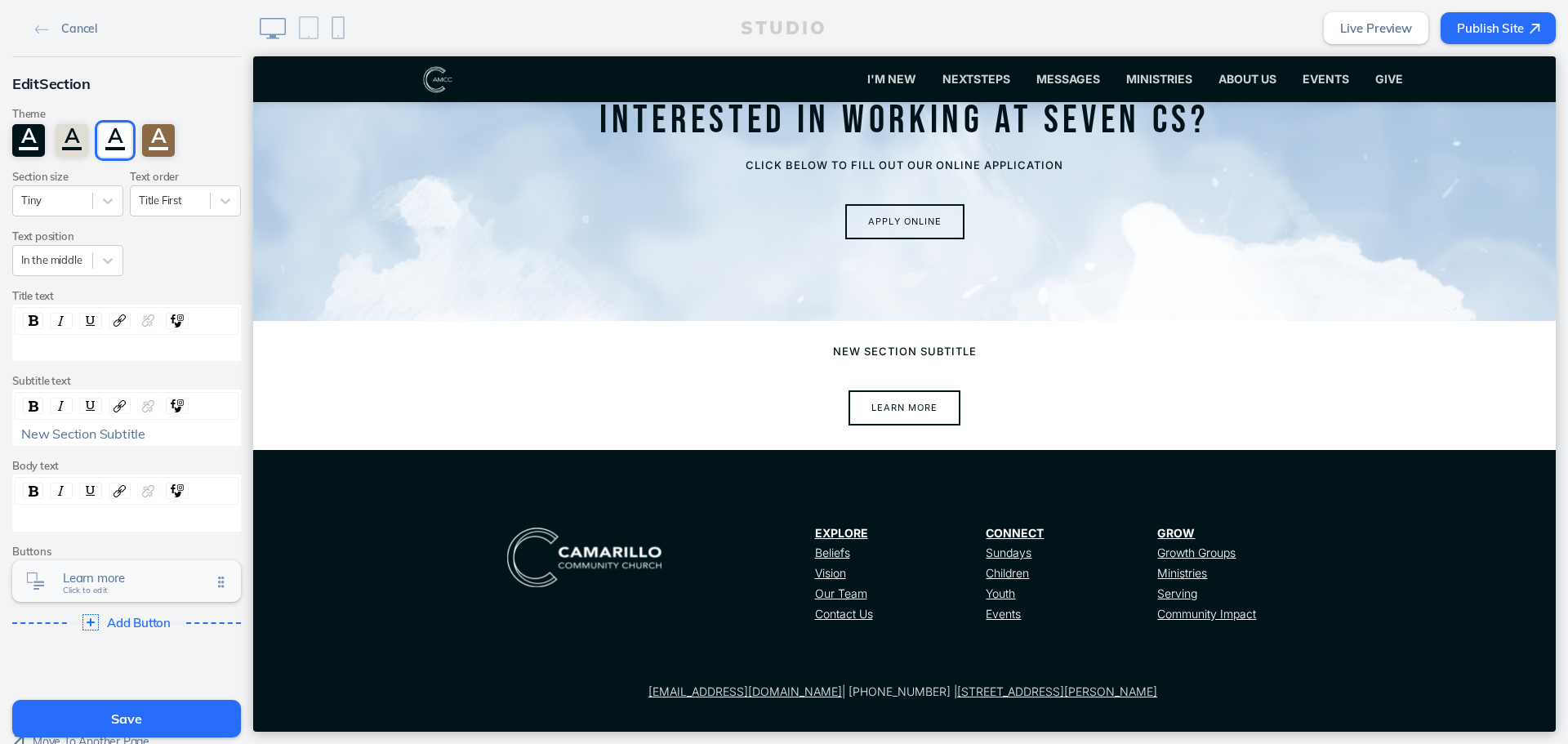
click at [99, 567] on div "Learn more Click to edit" at bounding box center [126, 581] width 228 height 42
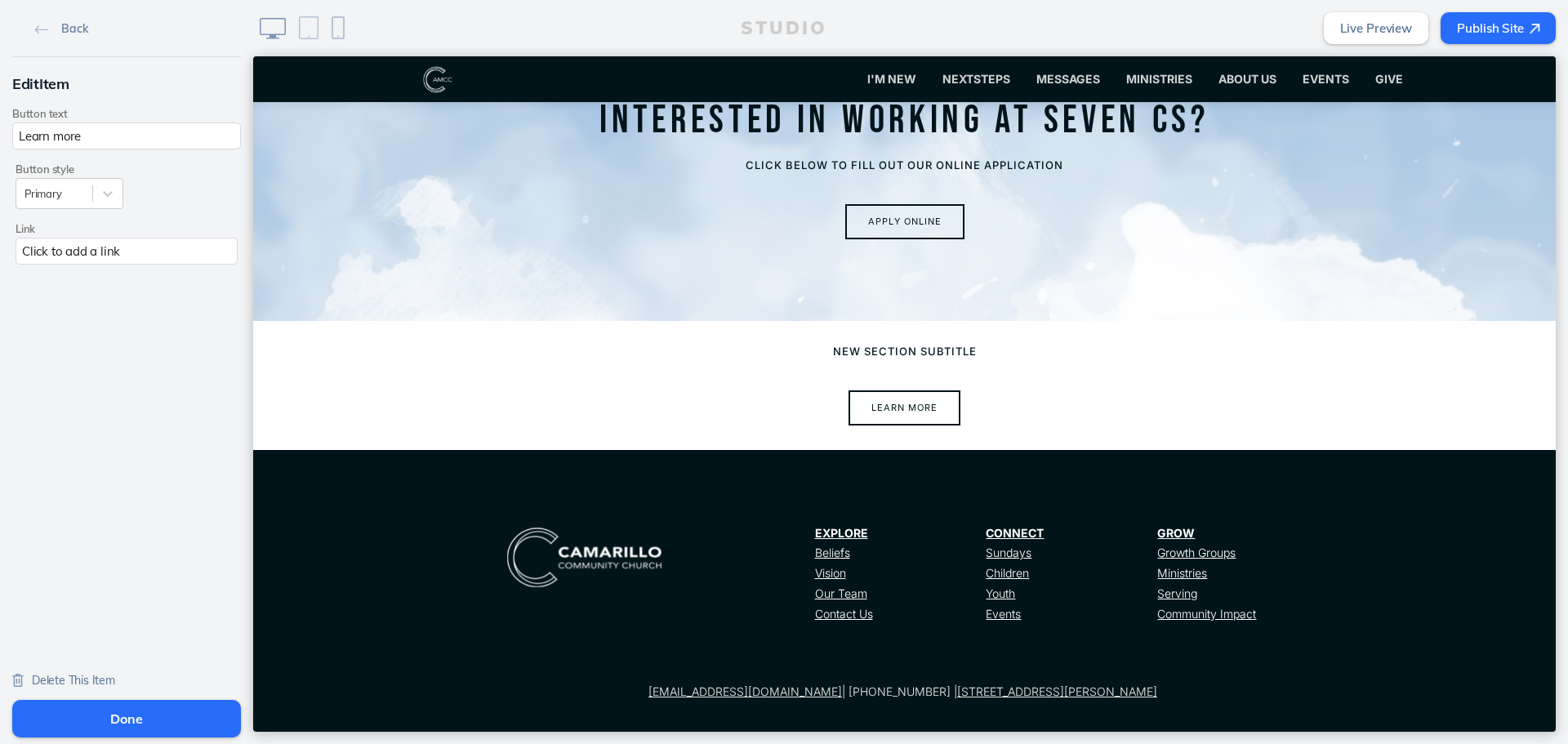
click at [98, 672] on div "Delete This Item" at bounding box center [64, 679] width 103 height 33
click at [95, 677] on span "Delete This Item" at bounding box center [74, 680] width 84 height 15
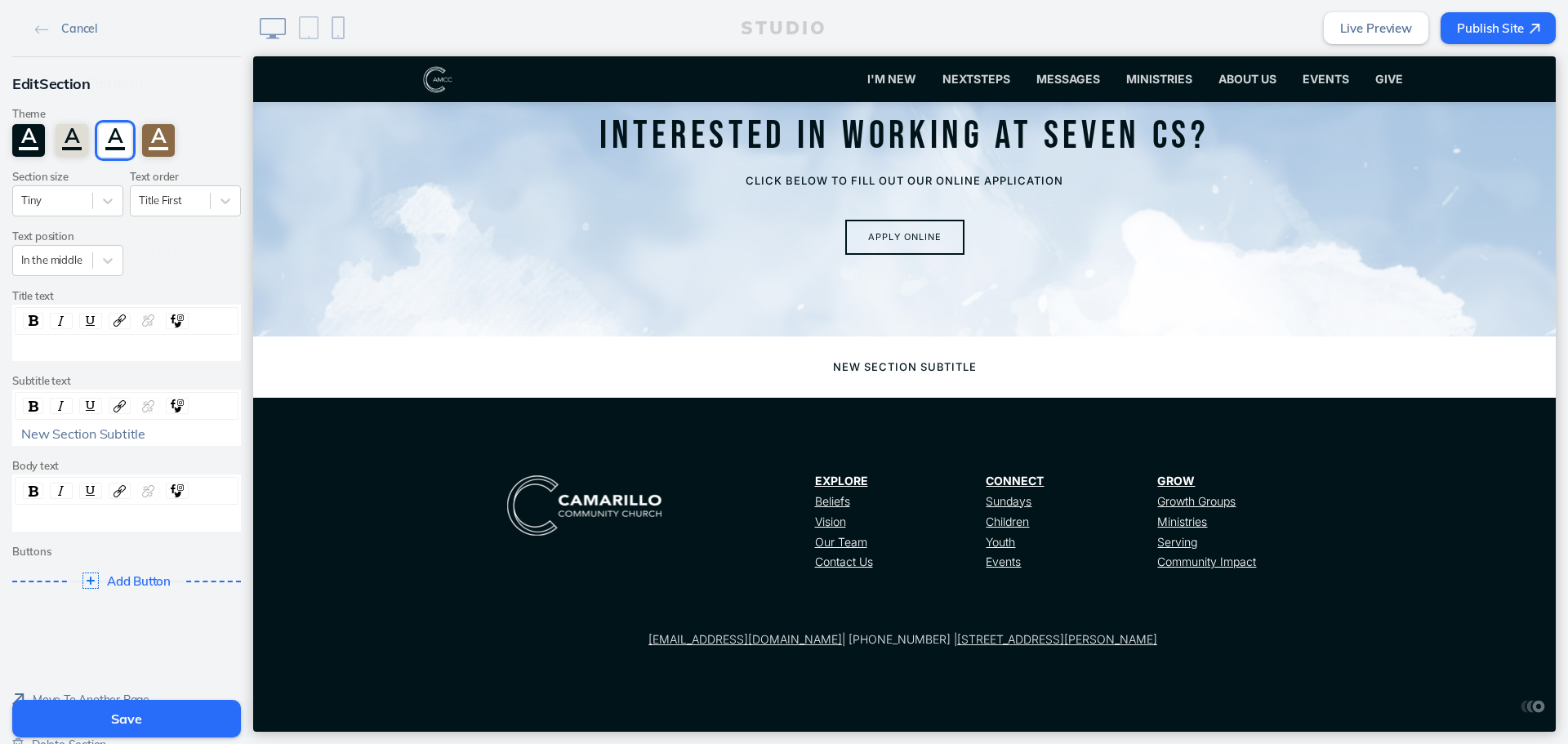
scroll to position [4708, 0]
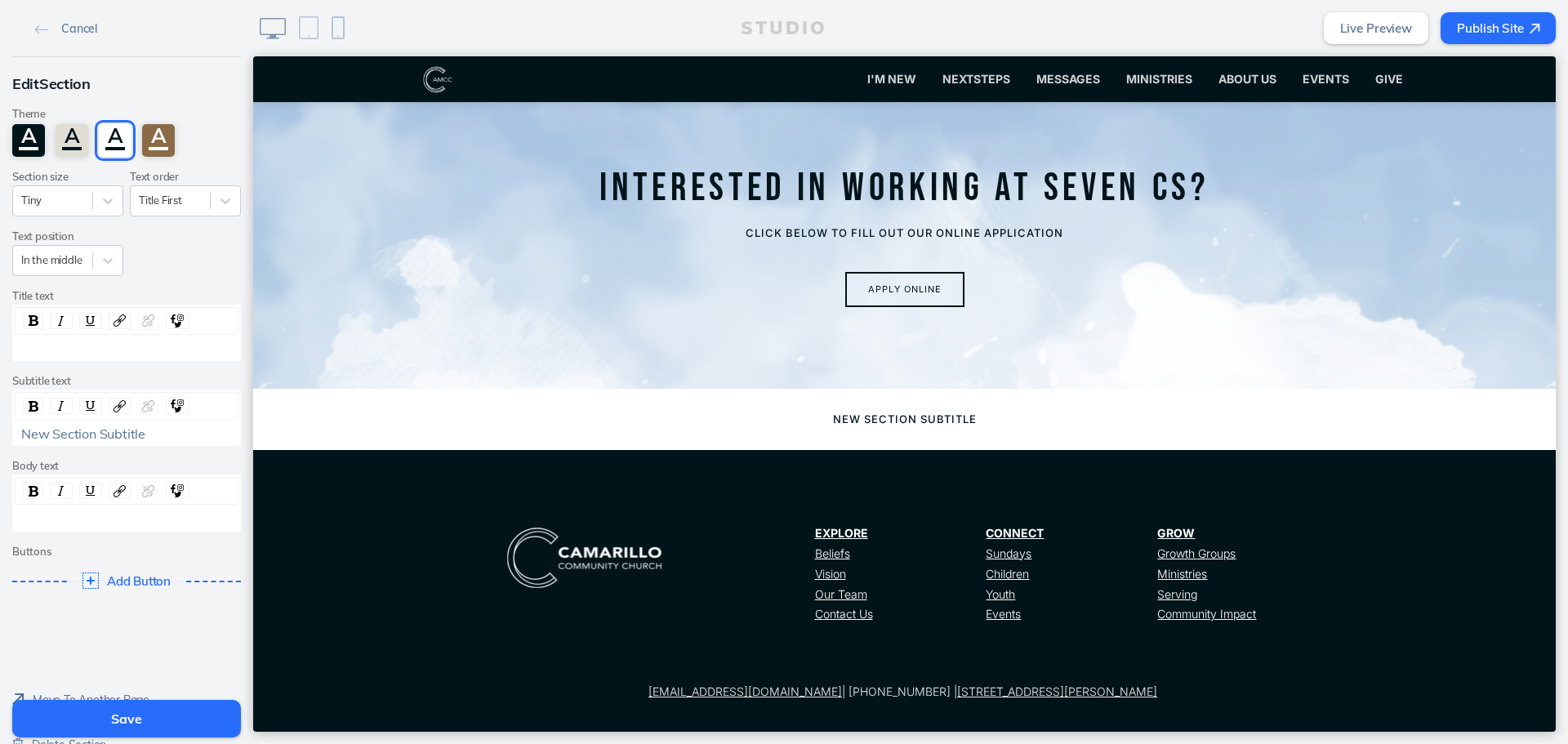
click at [150, 504] on div "rdw-toolbar" at bounding box center [127, 491] width 224 height 28
click at [151, 517] on div "rdw-wrapper" at bounding box center [127, 519] width 224 height 20
click at [210, 434] on div "New Section Subtitle" at bounding box center [127, 434] width 211 height 15
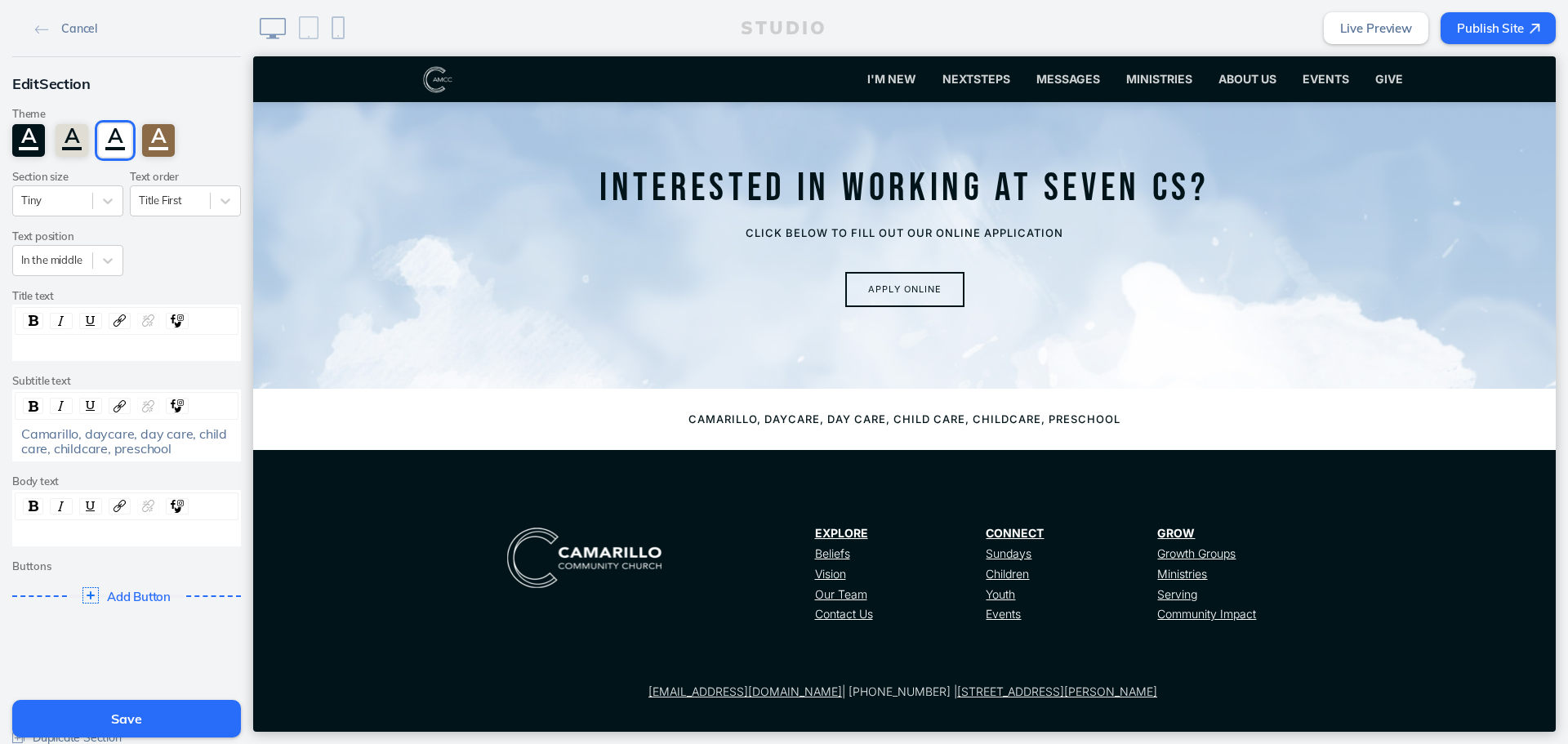
click at [130, 722] on button "Save" at bounding box center [126, 719] width 228 height 37
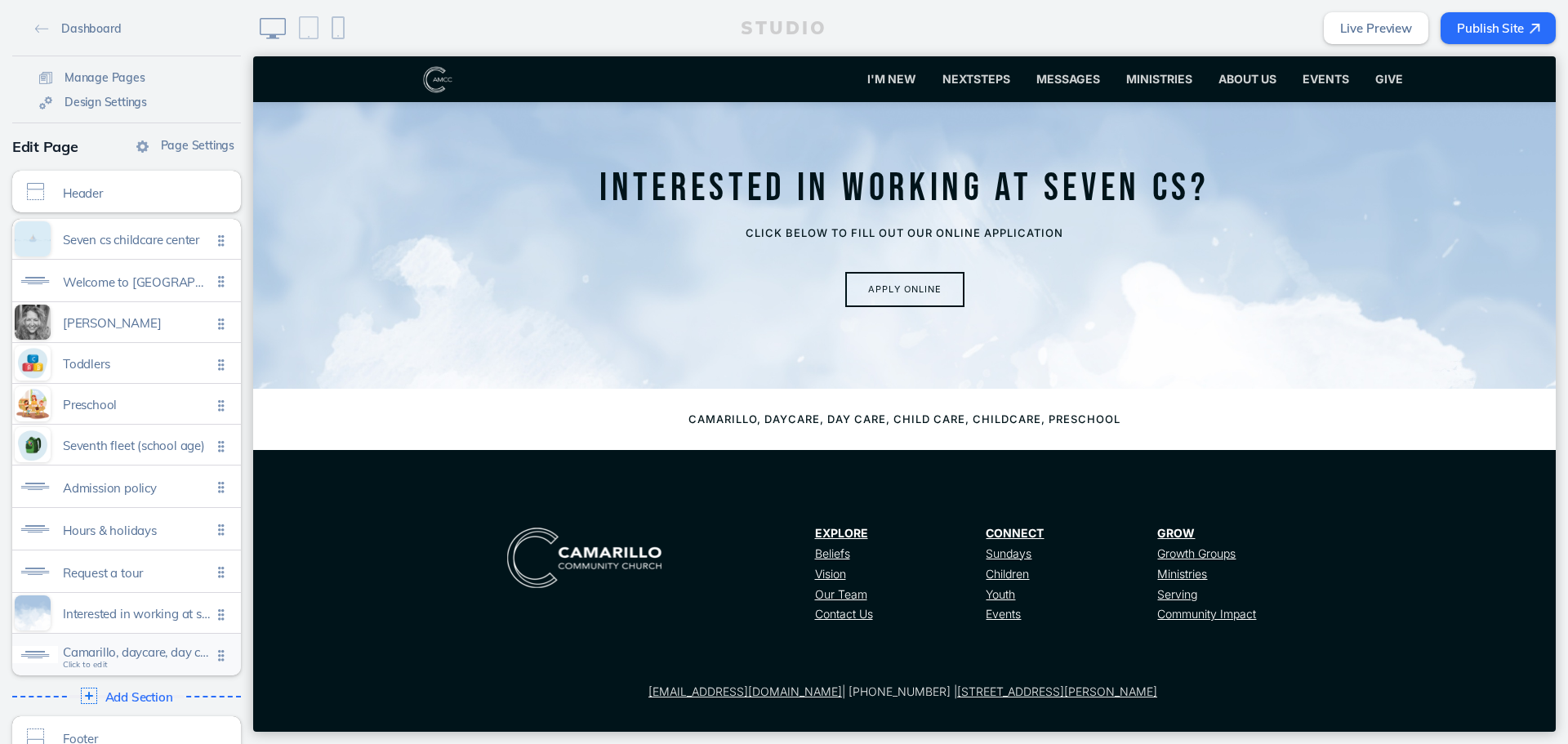
click at [171, 655] on span "Camarillo, daycare, day care, child care, childcare, preschool" at bounding box center [137, 652] width 148 height 14
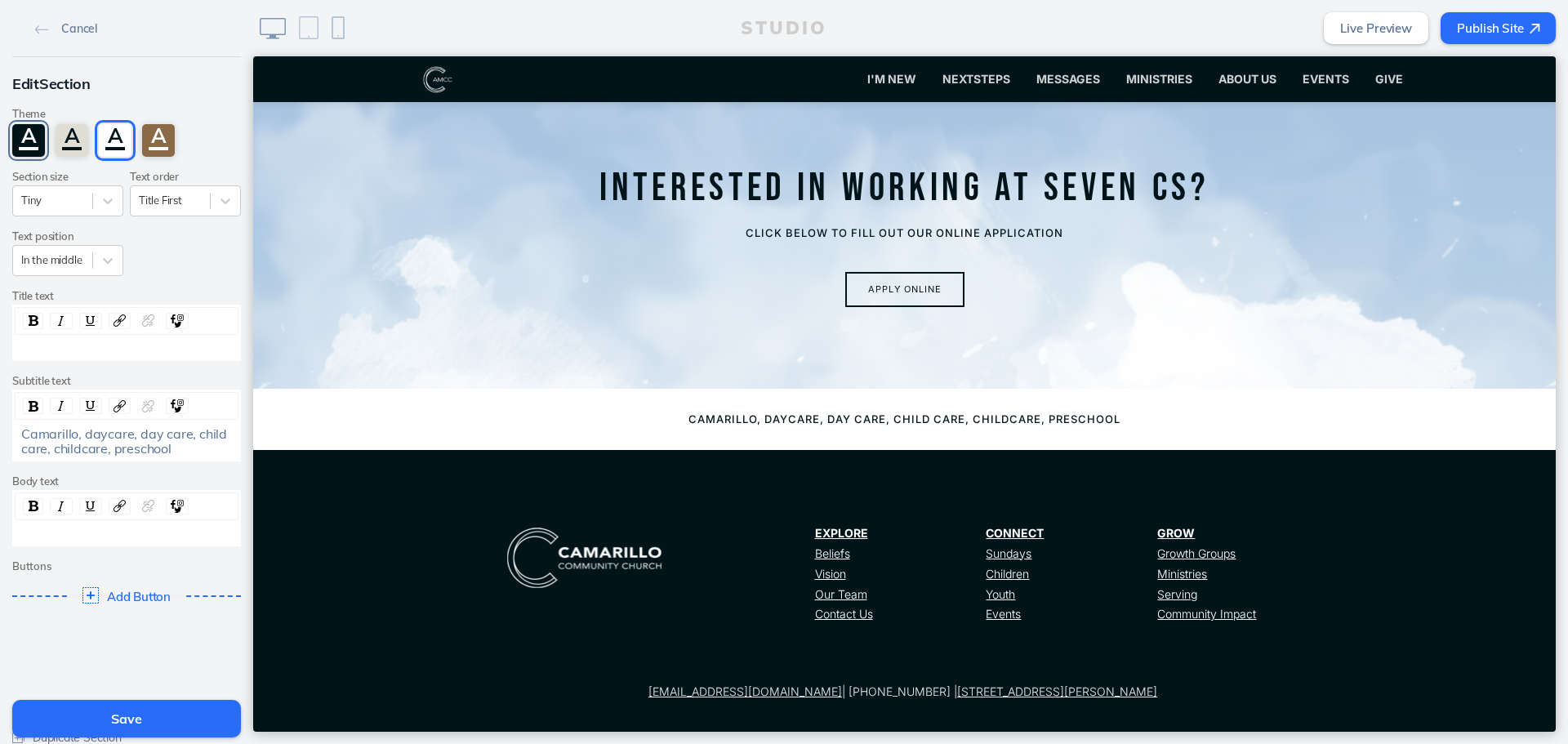
click at [21, 135] on div "A" at bounding box center [28, 140] width 33 height 33
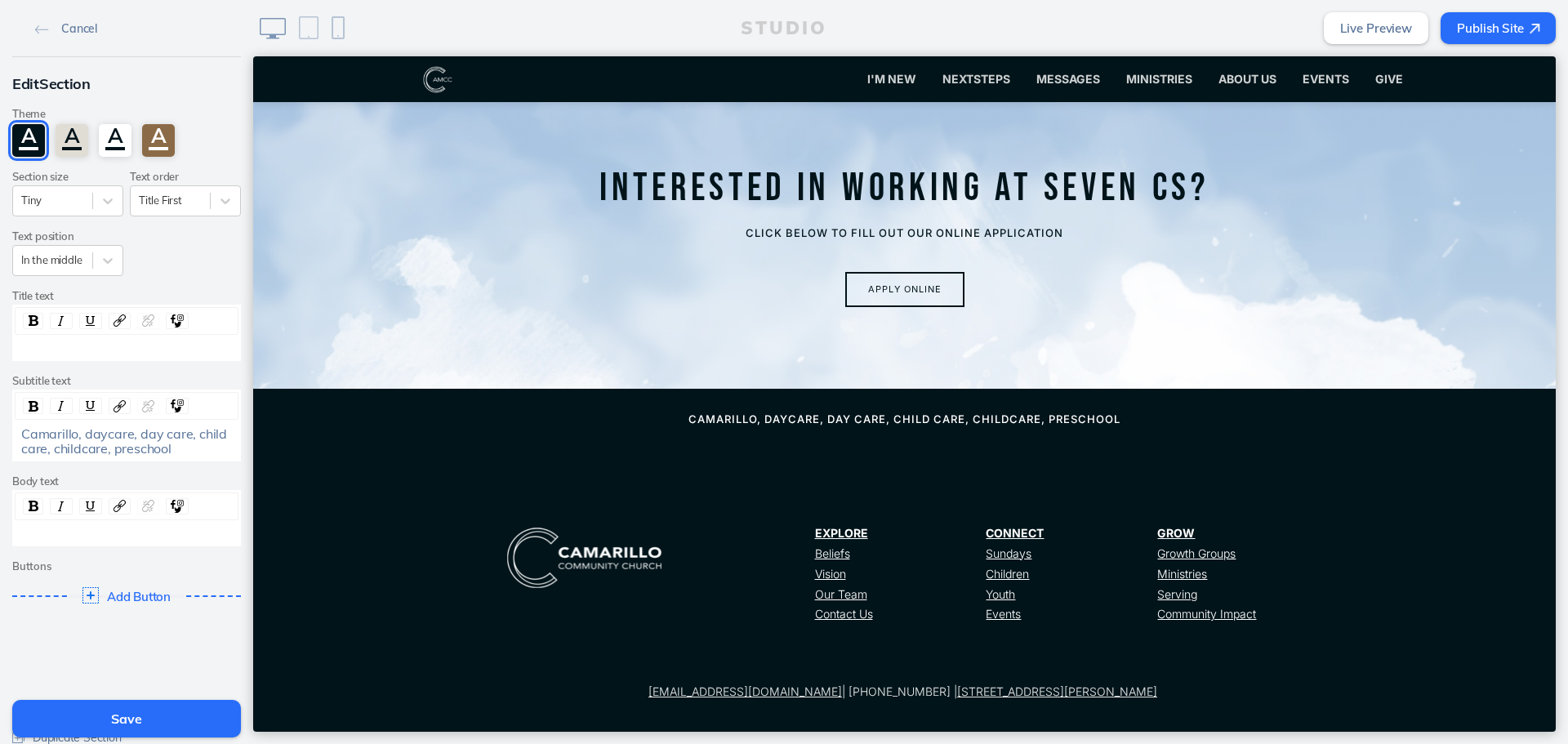
click at [157, 722] on button "Save" at bounding box center [126, 719] width 228 height 37
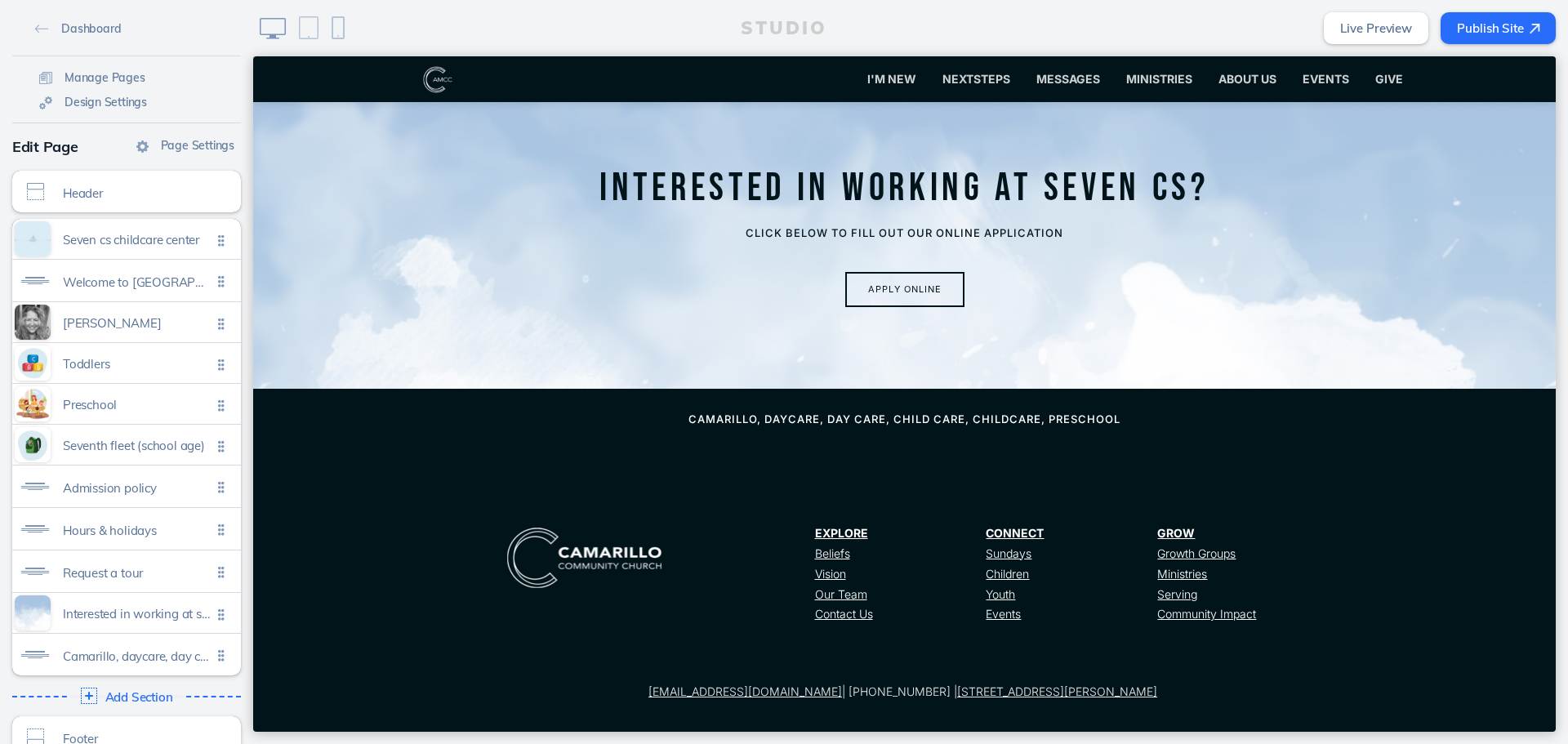
click at [1486, 25] on button "Publish Site" at bounding box center [1499, 28] width 115 height 32
